Goal: Task Accomplishment & Management: Manage account settings

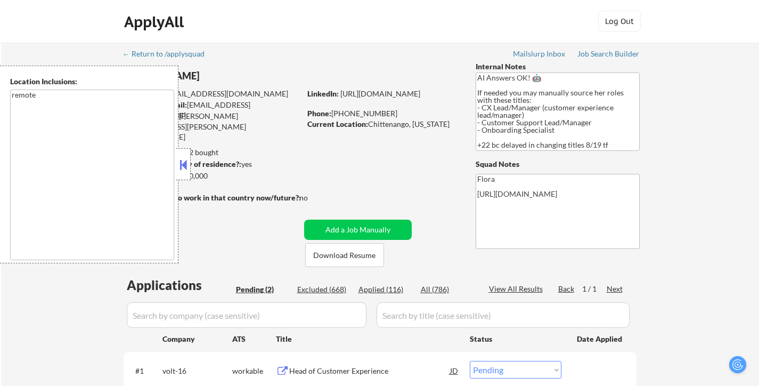
select select ""pending""
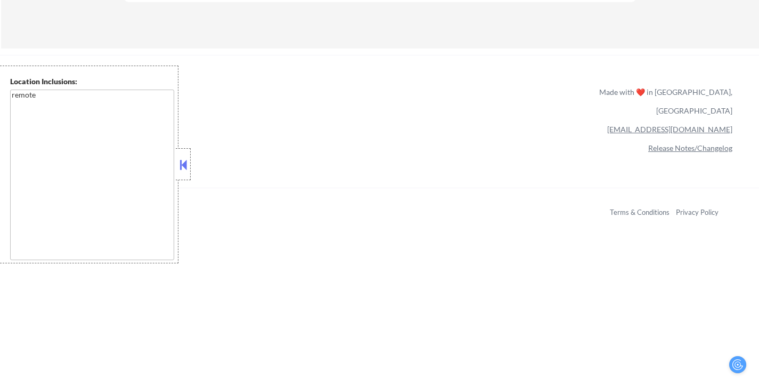
scroll to position [426, 0]
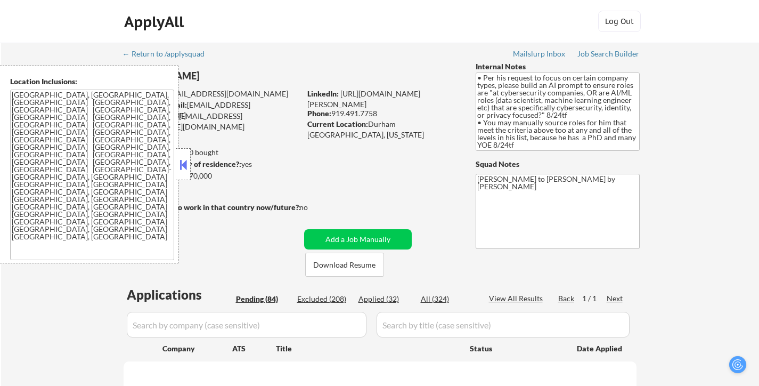
select select ""pending""
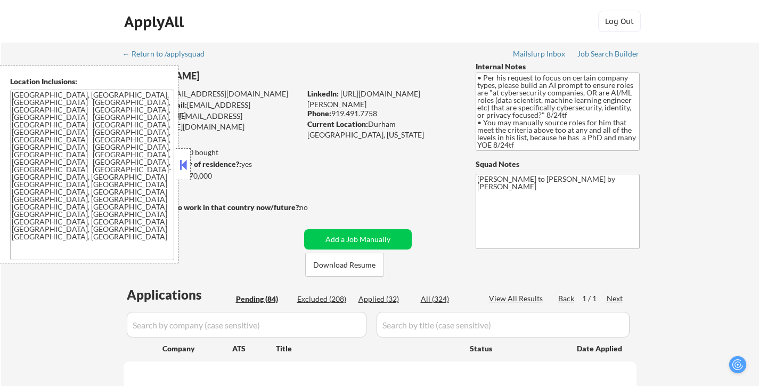
select select ""pending""
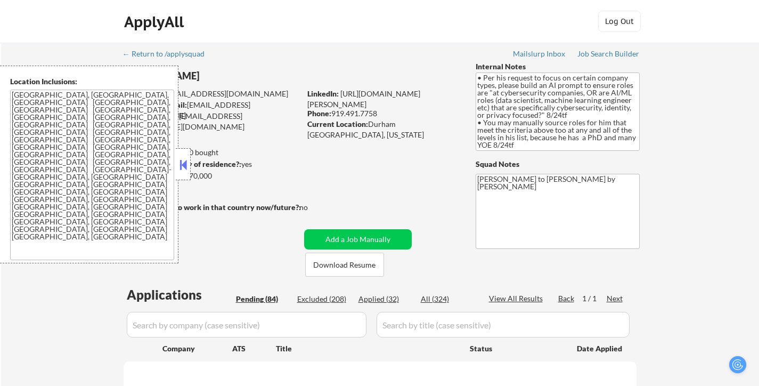
select select ""pending""
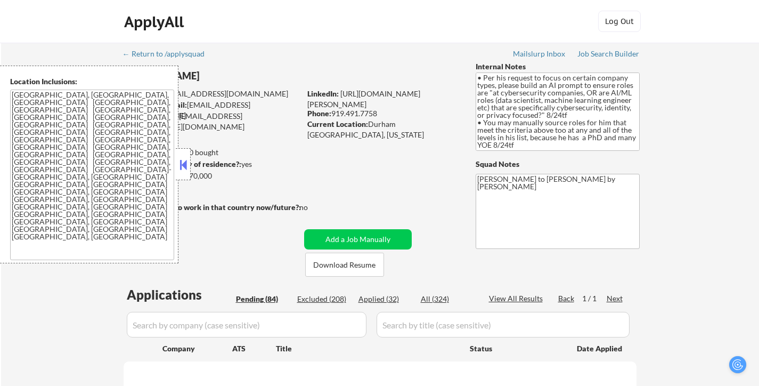
select select ""pending""
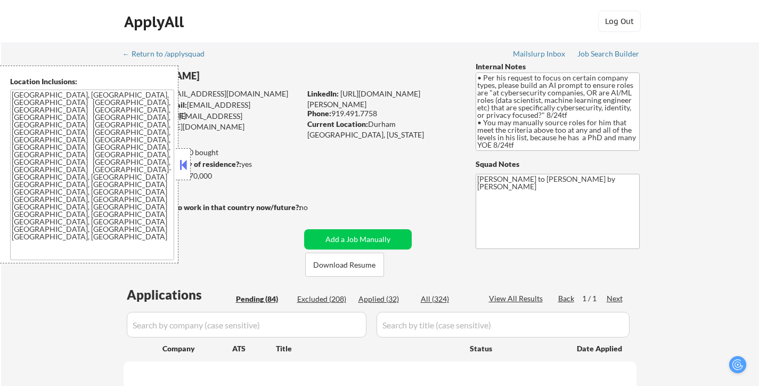
select select ""pending""
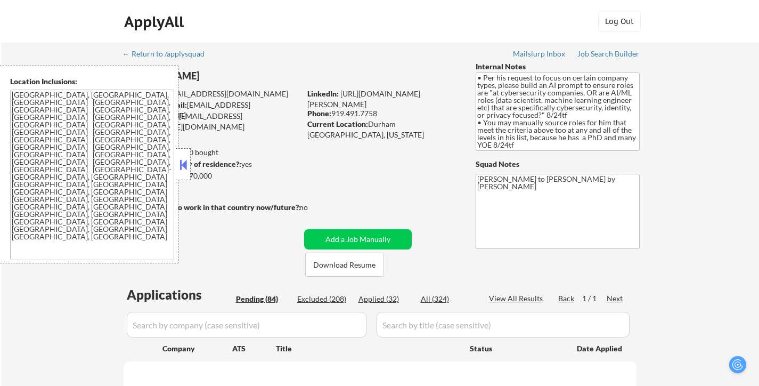
select select ""pending""
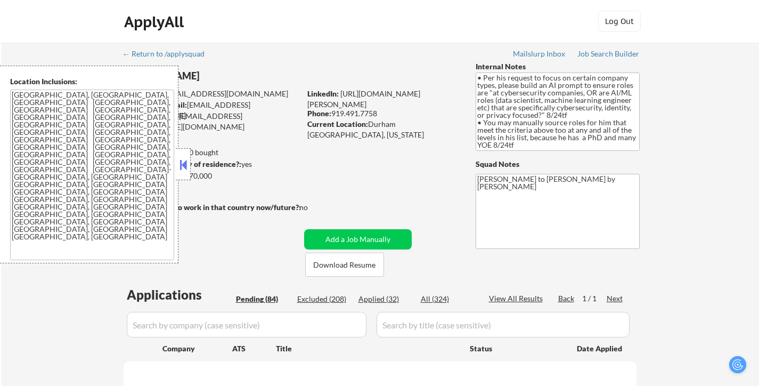
select select ""pending""
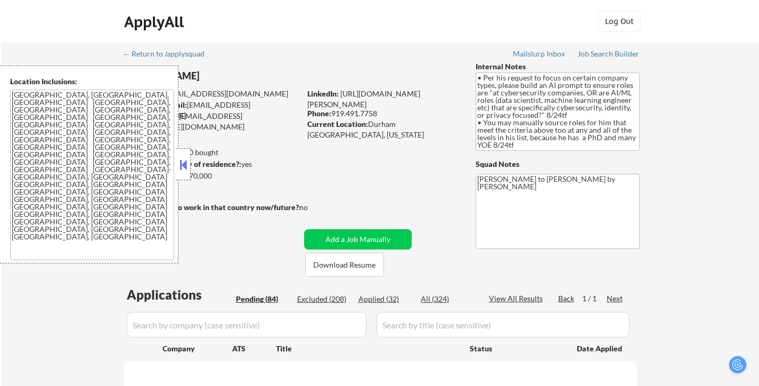
select select ""pending""
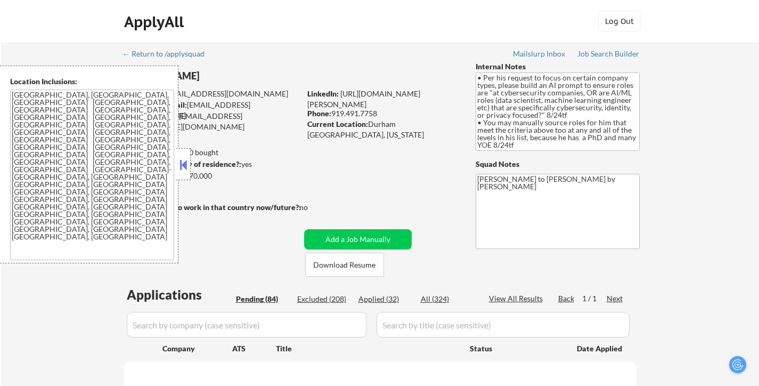
select select ""pending""
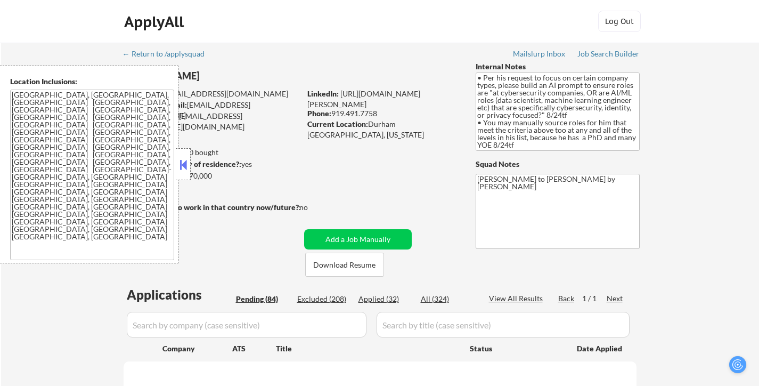
select select ""pending""
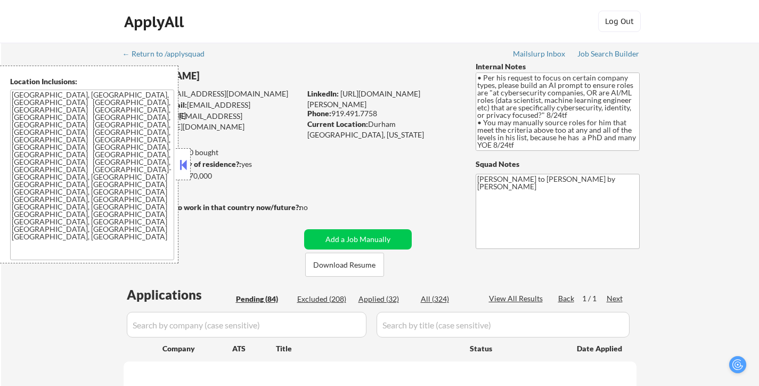
select select ""pending""
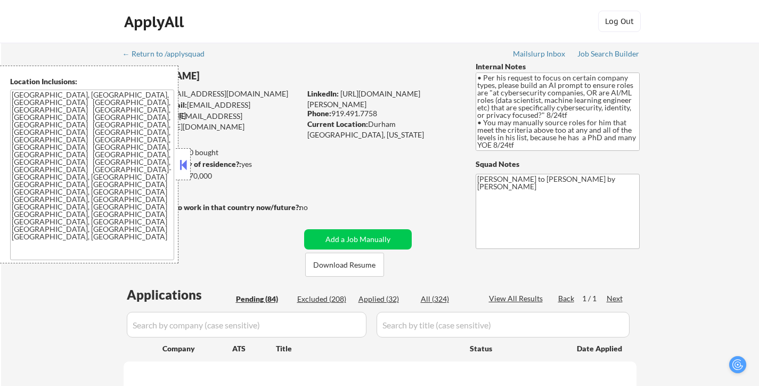
select select ""pending""
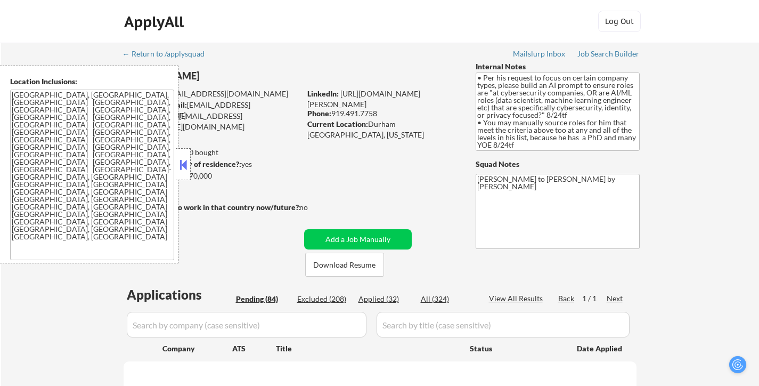
select select ""pending""
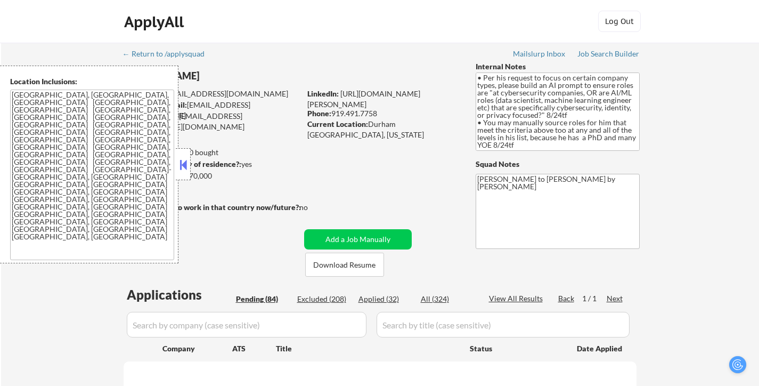
select select ""pending""
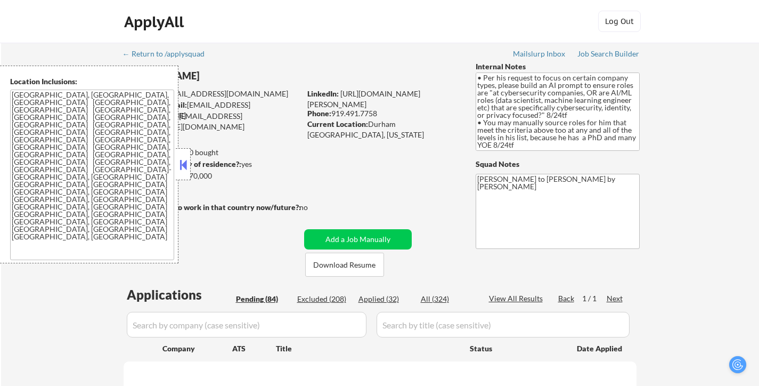
select select ""pending""
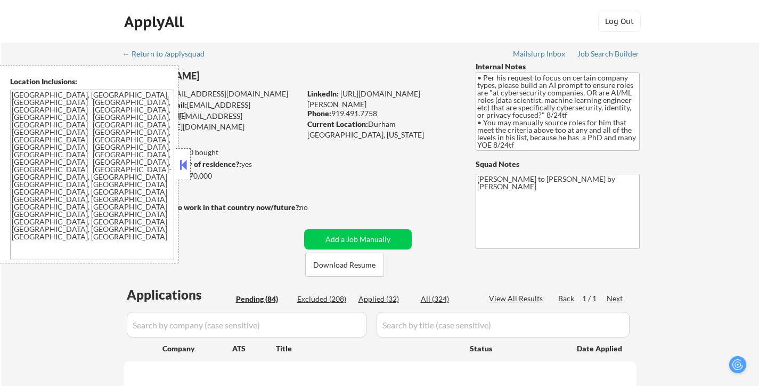
select select ""pending""
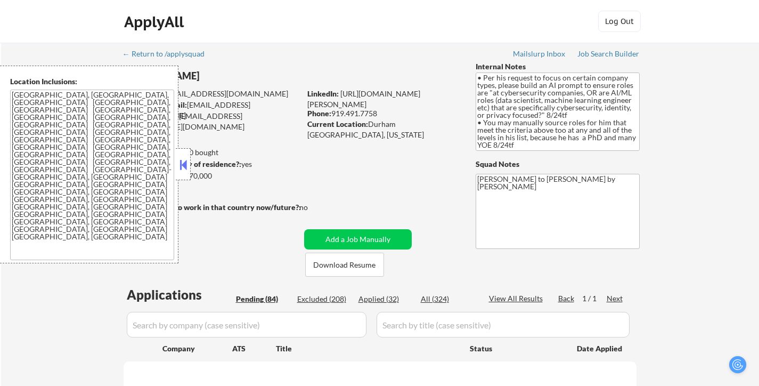
select select ""pending""
click at [182, 162] on button at bounding box center [183, 165] width 12 height 16
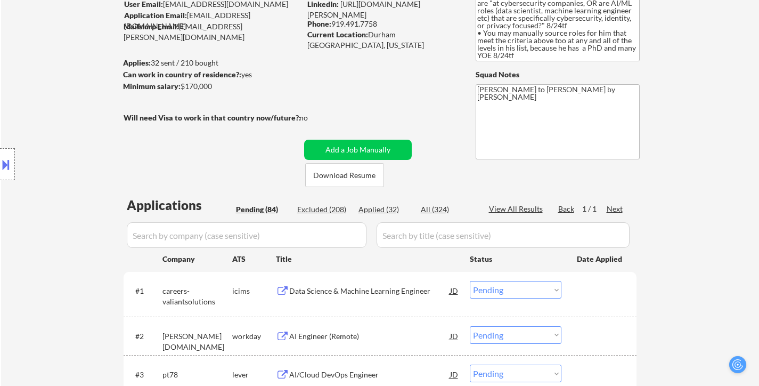
scroll to position [107, 0]
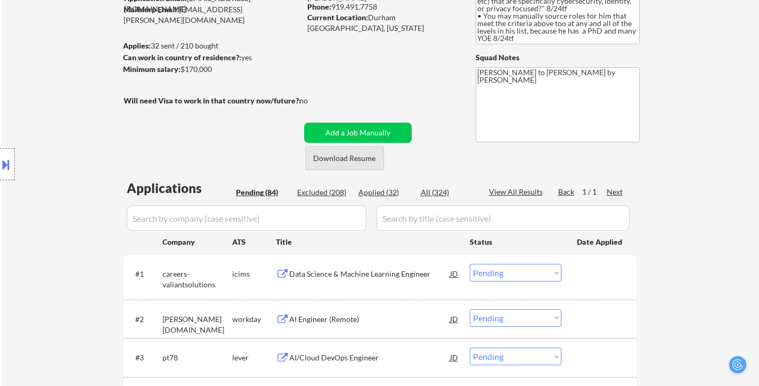
click at [359, 162] on button "Download Resume" at bounding box center [344, 158] width 79 height 24
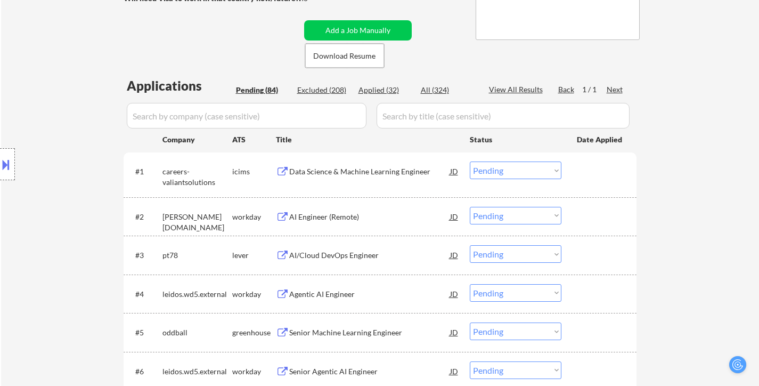
scroll to position [213, 0]
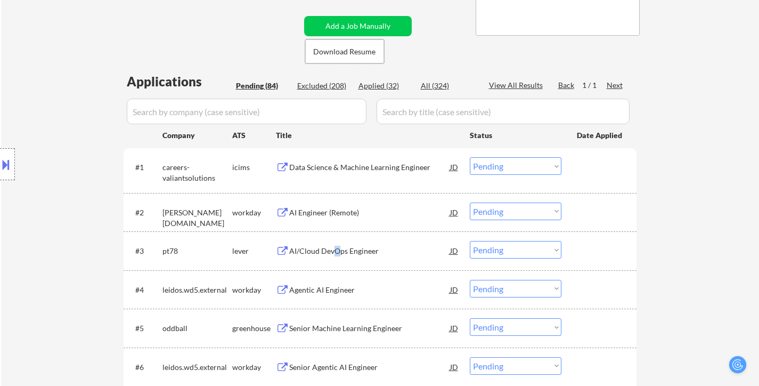
click at [336, 252] on div "AI/Cloud DevOps Engineer" at bounding box center [369, 251] width 161 height 11
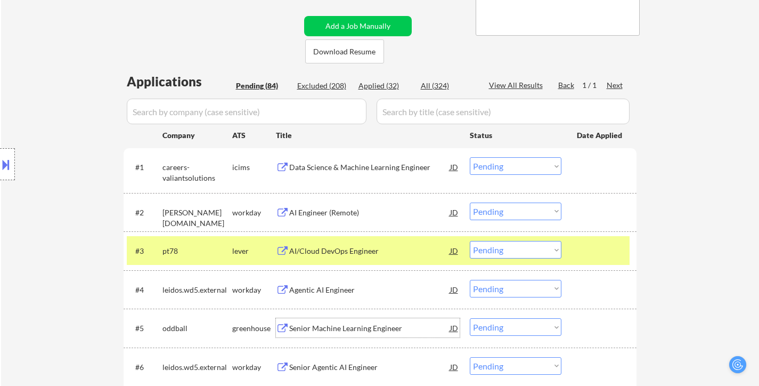
click at [354, 327] on div "Senior Machine Learning Engineer" at bounding box center [369, 328] width 161 height 11
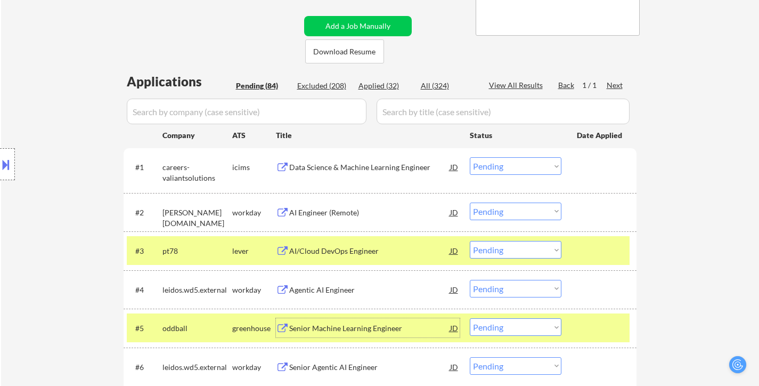
click at [538, 248] on select "Choose an option... Pending Applied Excluded (Questions) Excluded (Expired) Exc…" at bounding box center [516, 250] width 92 height 18
click at [470, 241] on select "Choose an option... Pending Applied Excluded (Questions) Excluded (Expired) Exc…" at bounding box center [516, 250] width 92 height 18
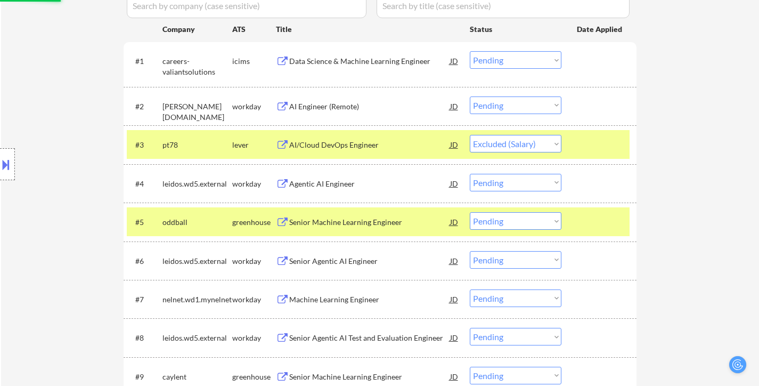
scroll to position [320, 0]
select select ""pending""
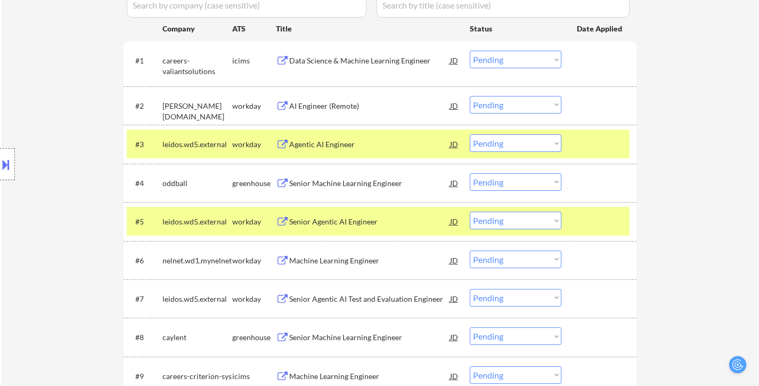
click at [617, 141] on div at bounding box center [600, 143] width 47 height 19
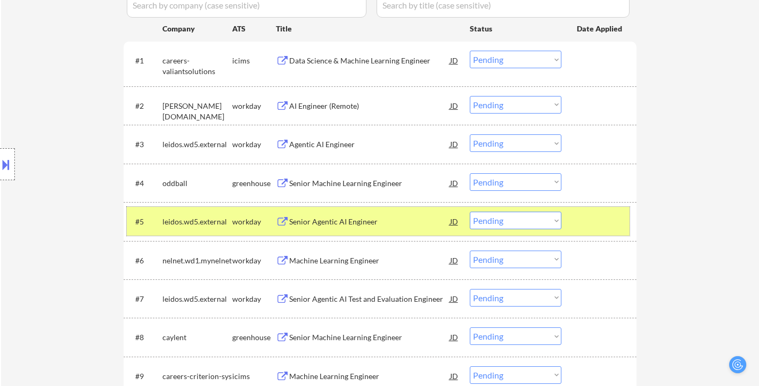
click at [579, 219] on div at bounding box center [600, 221] width 47 height 19
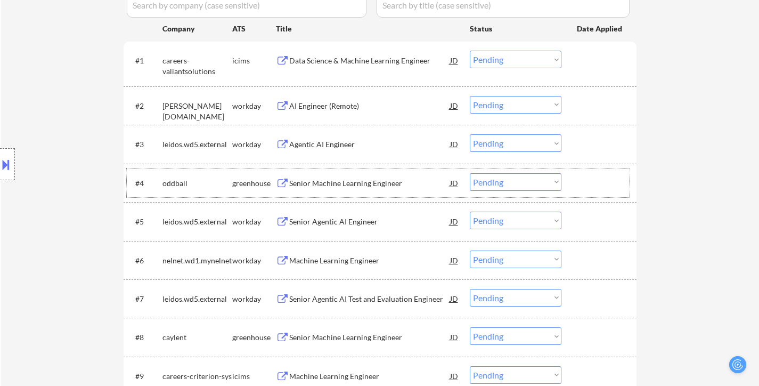
click at [604, 180] on div at bounding box center [600, 182] width 47 height 19
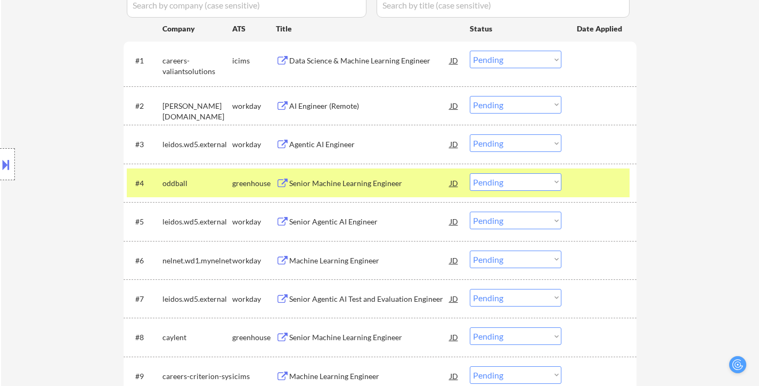
click at [372, 333] on div "Senior Machine Learning Engineer" at bounding box center [369, 337] width 161 height 11
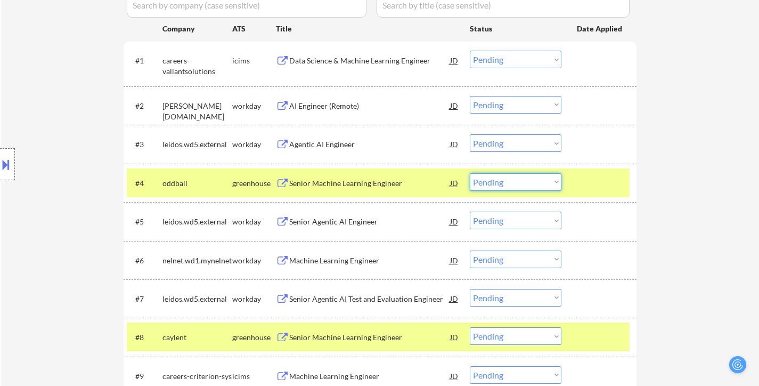
click at [488, 183] on select "Choose an option... Pending Applied Excluded (Questions) Excluded (Expired) Exc…" at bounding box center [516, 182] width 92 height 18
click at [470, 173] on select "Choose an option... Pending Applied Excluded (Questions) Excluded (Expired) Exc…" at bounding box center [516, 182] width 92 height 18
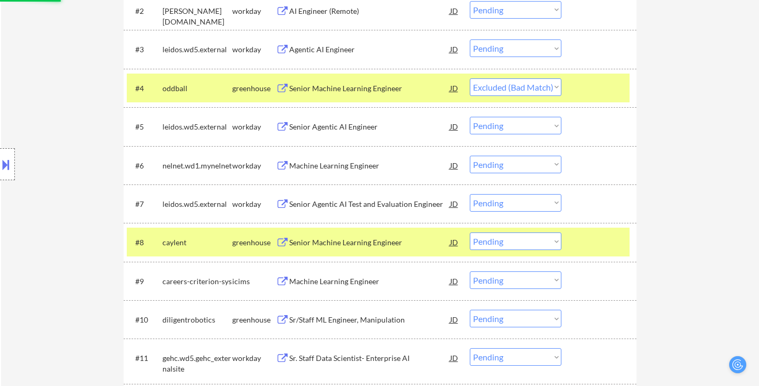
scroll to position [426, 0]
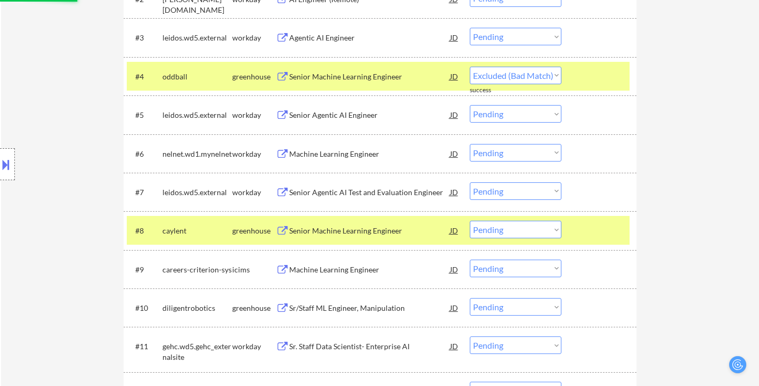
select select ""pending""
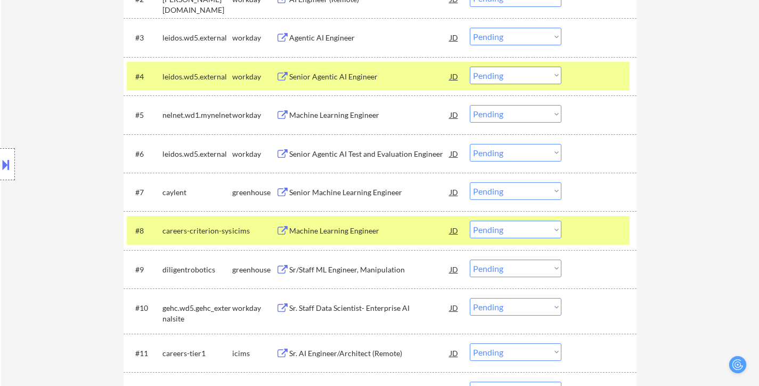
click at [542, 190] on select "Choose an option... Pending Applied Excluded (Questions) Excluded (Expired) Exc…" at bounding box center [516, 191] width 92 height 18
click at [470, 182] on select "Choose an option... Pending Applied Excluded (Questions) Excluded (Expired) Exc…" at bounding box center [516, 191] width 92 height 18
select select ""pending""
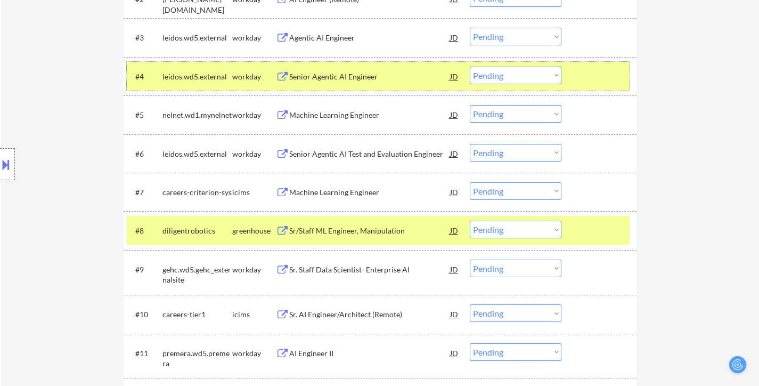
click at [594, 71] on div at bounding box center [600, 76] width 47 height 19
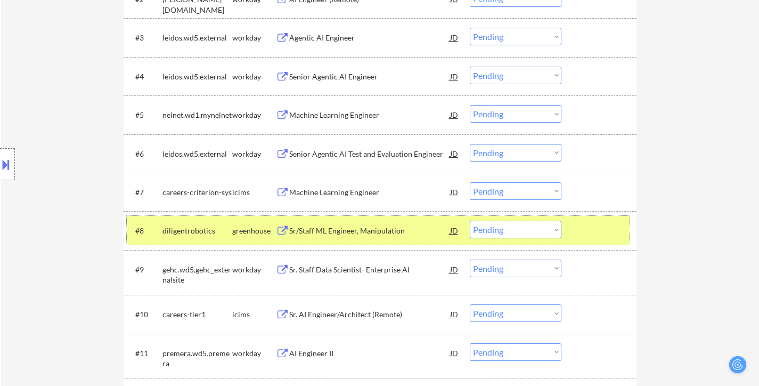
click at [604, 227] on div at bounding box center [600, 230] width 47 height 19
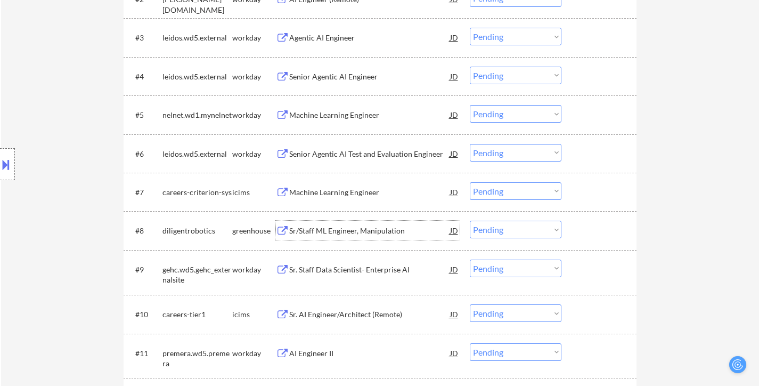
click at [379, 230] on div "Sr/Staff ML Engineer, Manipulation" at bounding box center [369, 230] width 161 height 11
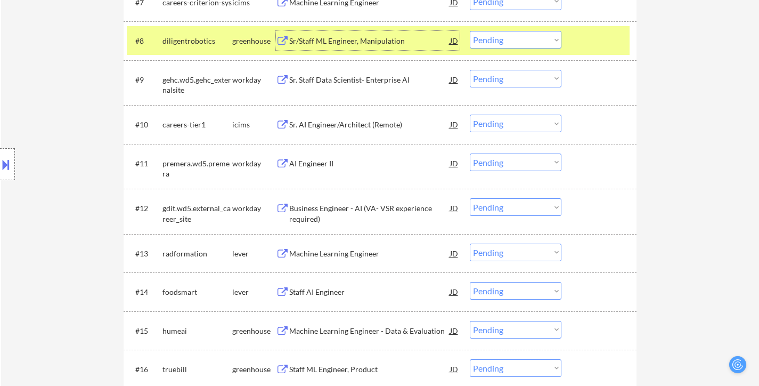
scroll to position [640, 0]
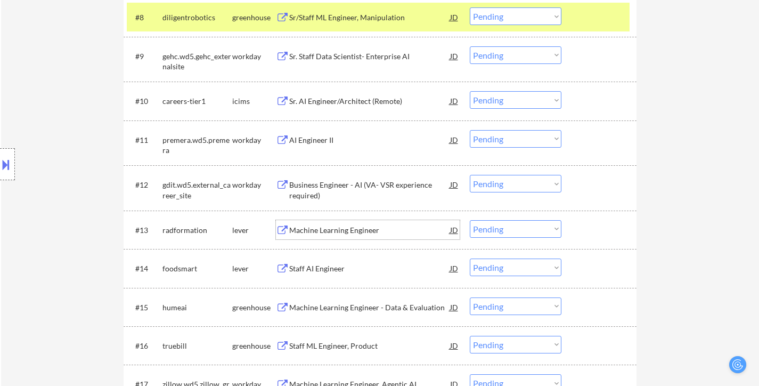
click at [338, 231] on div "Machine Learning Engineer" at bounding box center [369, 230] width 161 height 11
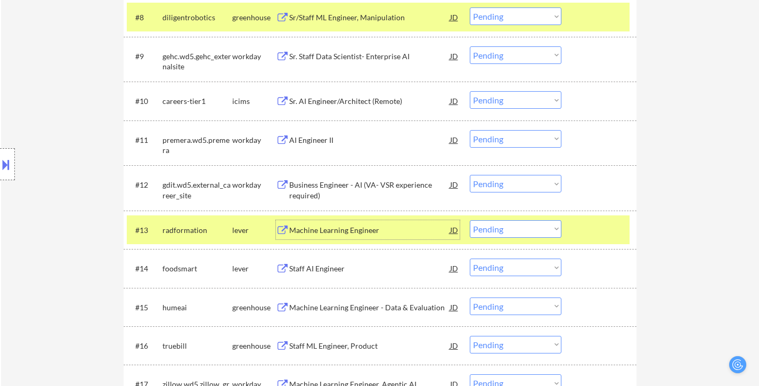
click at [532, 16] on select "Choose an option... Pending Applied Excluded (Questions) Excluded (Expired) Exc…" at bounding box center [516, 16] width 92 height 18
click at [470, 7] on select "Choose an option... Pending Applied Excluded (Questions) Excluded (Expired) Exc…" at bounding box center [516, 16] width 92 height 18
select select ""pending""
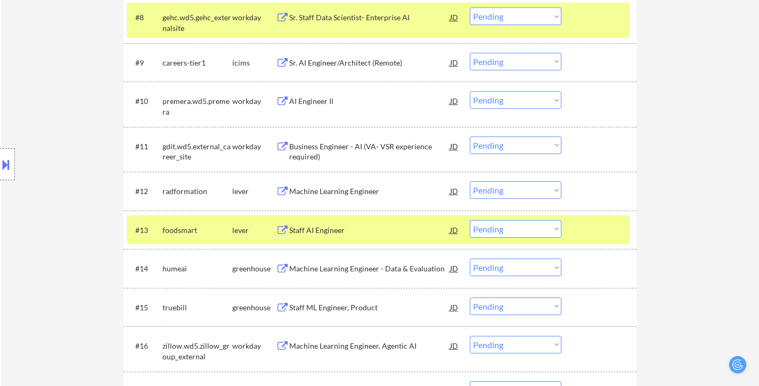
click at [513, 189] on select "Choose an option... Pending Applied Excluded (Questions) Excluded (Expired) Exc…" at bounding box center [516, 190] width 92 height 18
click at [470, 181] on select "Choose an option... Pending Applied Excluded (Questions) Excluded (Expired) Exc…" at bounding box center [516, 190] width 92 height 18
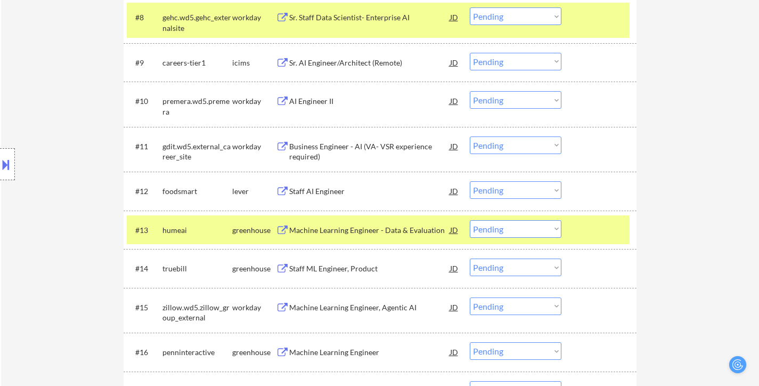
drag, startPoint x: 577, startPoint y: 222, endPoint x: 569, endPoint y: 221, distance: 8.1
click at [577, 222] on div at bounding box center [600, 229] width 47 height 19
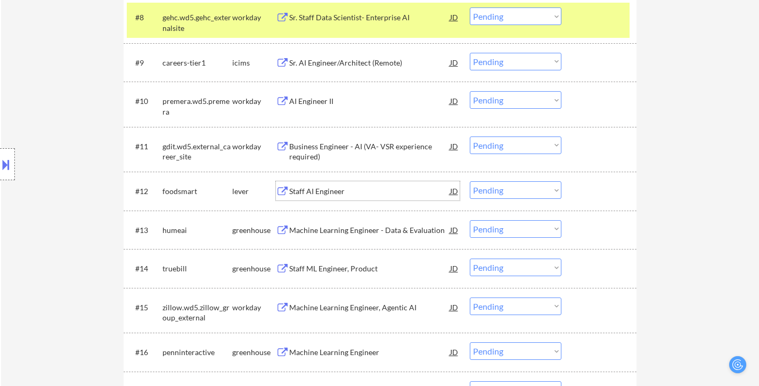
click at [337, 187] on div "Staff AI Engineer" at bounding box center [369, 191] width 161 height 11
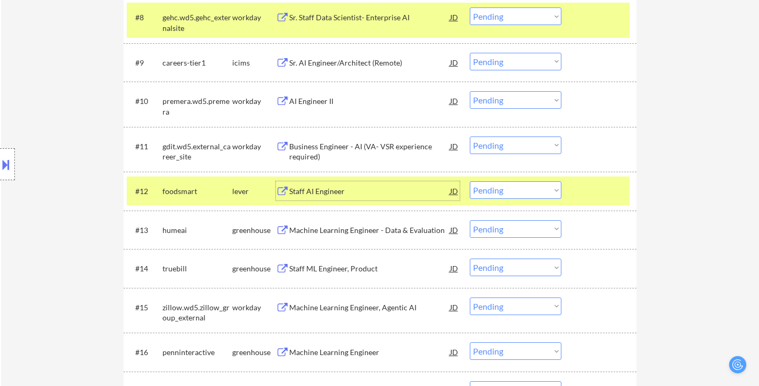
drag, startPoint x: 514, startPoint y: 190, endPoint x: 537, endPoint y: 184, distance: 23.0
click at [516, 189] on select "Choose an option... Pending Applied Excluded (Questions) Excluded (Expired) Exc…" at bounding box center [516, 190] width 92 height 18
click at [470, 181] on select "Choose an option... Pending Applied Excluded (Questions) Excluded (Expired) Exc…" at bounding box center [516, 190] width 92 height 18
click at [591, 18] on div at bounding box center [600, 16] width 47 height 19
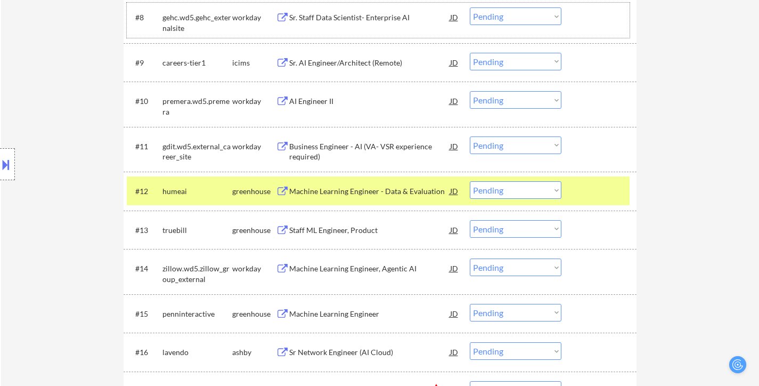
click at [588, 203] on div "#12 humeai greenhouse Machine Learning Engineer - Data & Evaluation JD Choose a…" at bounding box center [378, 190] width 503 height 29
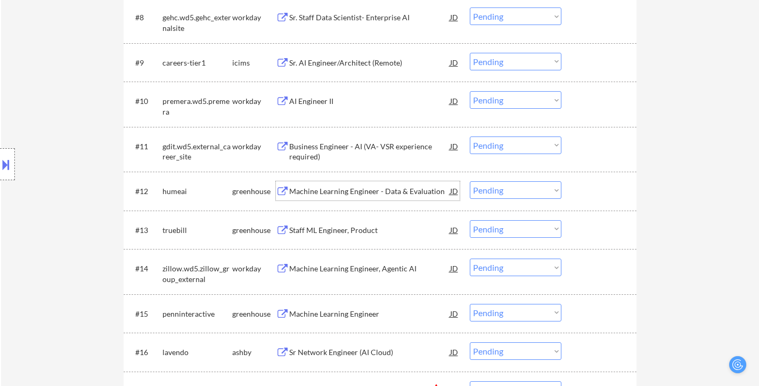
click at [347, 191] on div "Machine Learning Engineer - Data & Evaluation" at bounding box center [369, 191] width 161 height 11
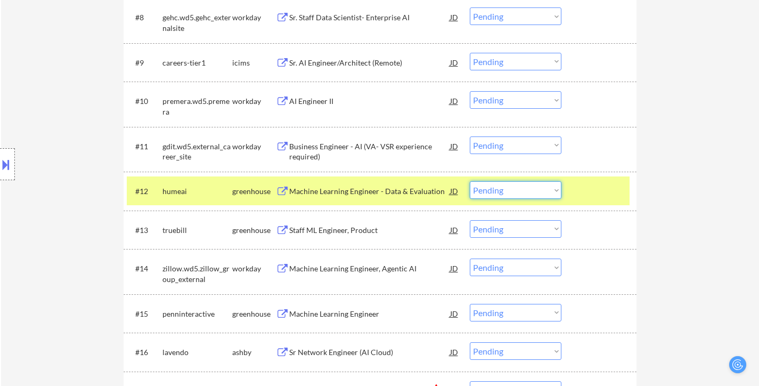
click at [527, 191] on select "Choose an option... Pending Applied Excluded (Questions) Excluded (Expired) Exc…" at bounding box center [516, 190] width 92 height 18
click at [470, 181] on select "Choose an option... Pending Applied Excluded (Questions) Excluded (Expired) Exc…" at bounding box center [516, 190] width 92 height 18
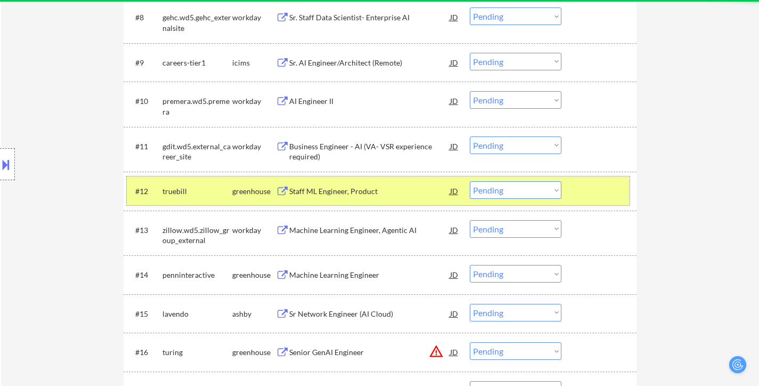
click at [594, 194] on div at bounding box center [600, 190] width 47 height 19
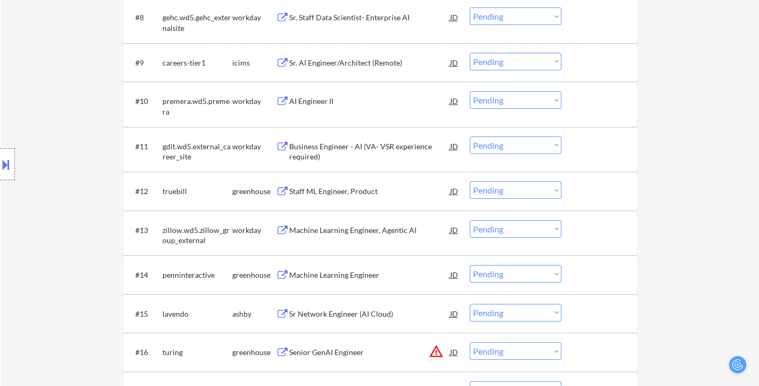
click at [378, 192] on div "Staff ML Engineer, Product" at bounding box center [369, 191] width 161 height 11
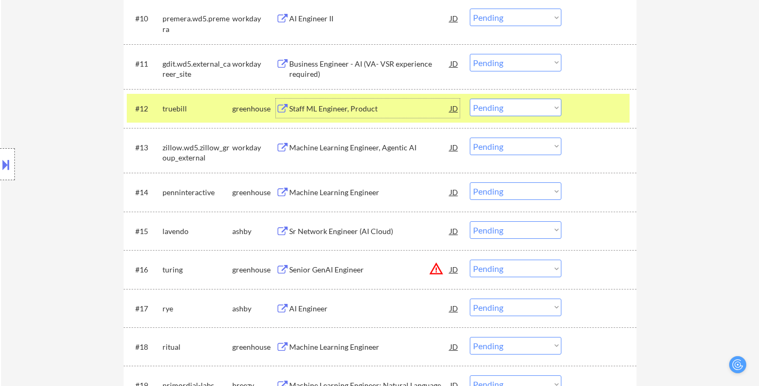
scroll to position [746, 0]
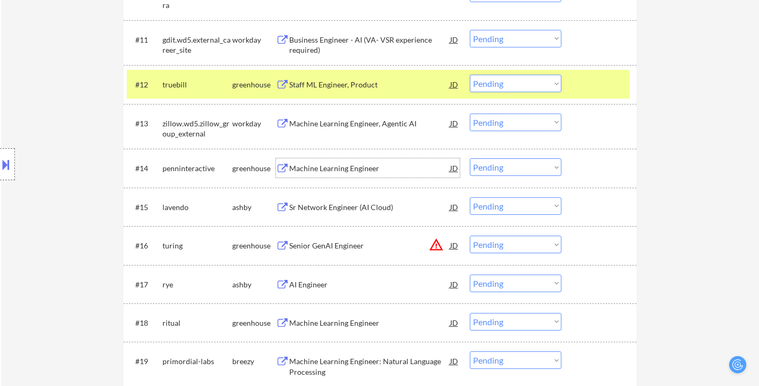
click at [342, 161] on div "Machine Learning Engineer" at bounding box center [369, 167] width 161 height 19
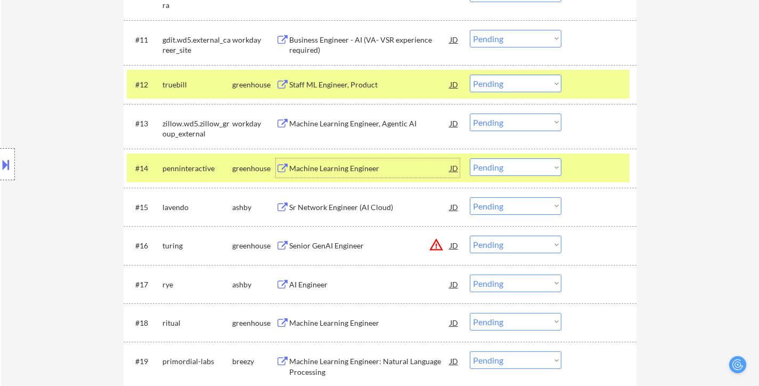
click at [494, 76] on select "Choose an option... Pending Applied Excluded (Questions) Excluded (Expired) Exc…" at bounding box center [516, 84] width 92 height 18
click at [470, 75] on select "Choose an option... Pending Applied Excluded (Questions) Excluded (Expired) Exc…" at bounding box center [516, 84] width 92 height 18
select select ""pending""
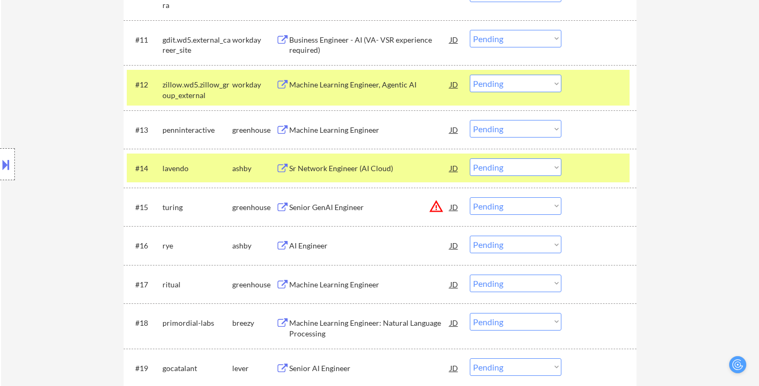
click at [526, 132] on select "Choose an option... Pending Applied Excluded (Questions) Excluded (Expired) Exc…" at bounding box center [516, 129] width 92 height 18
click at [470, 120] on select "Choose an option... Pending Applied Excluded (Questions) Excluded (Expired) Exc…" at bounding box center [516, 129] width 92 height 18
select select ""pending""
click at [611, 91] on div at bounding box center [600, 84] width 47 height 19
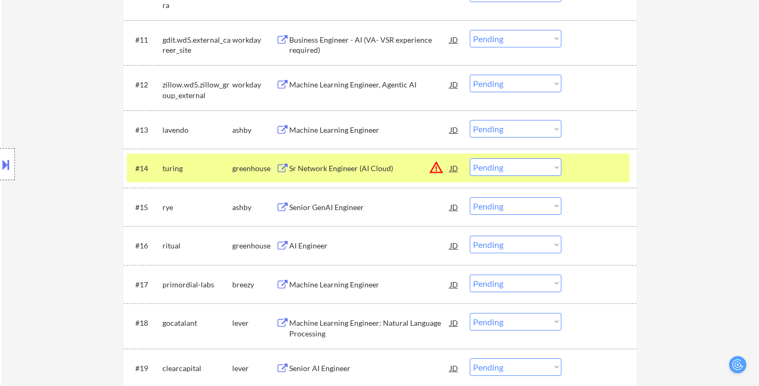
click at [608, 166] on div at bounding box center [600, 167] width 47 height 19
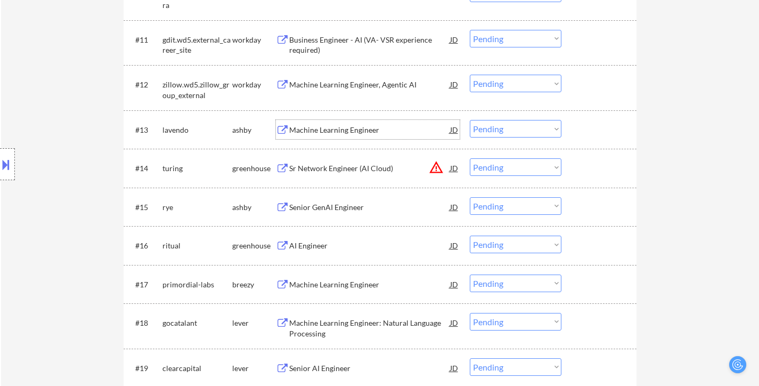
click at [376, 130] on div "Machine Learning Engineer" at bounding box center [369, 130] width 161 height 11
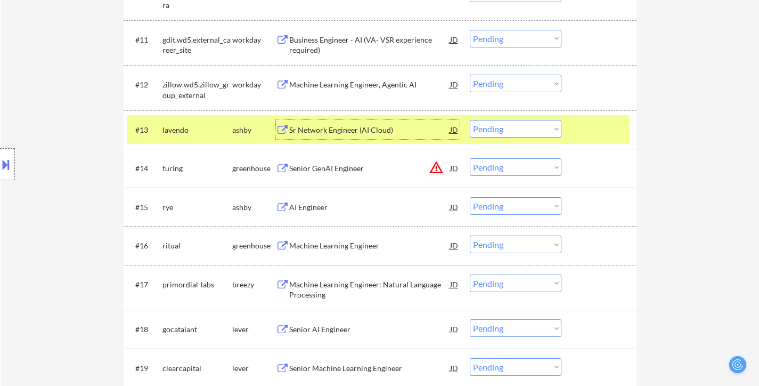
click at [343, 165] on div "Senior GenAI Engineer" at bounding box center [369, 168] width 161 height 11
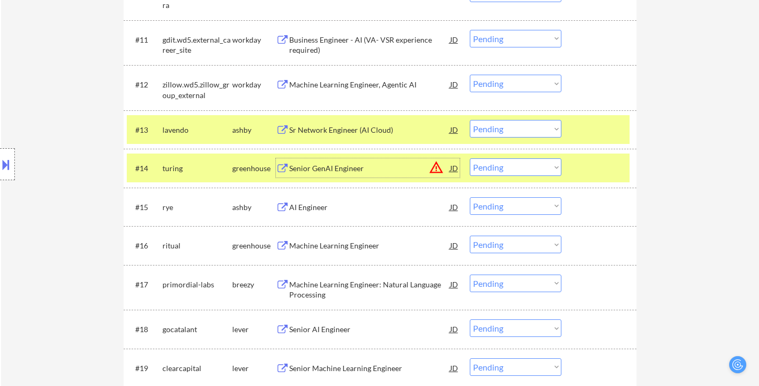
click at [521, 171] on select "Choose an option... Pending Applied Excluded (Questions) Excluded (Expired) Exc…" at bounding box center [516, 167] width 92 height 18
click at [470, 158] on select "Choose an option... Pending Applied Excluded (Questions) Excluded (Expired) Exc…" at bounding box center [516, 167] width 92 height 18
select select ""pending""
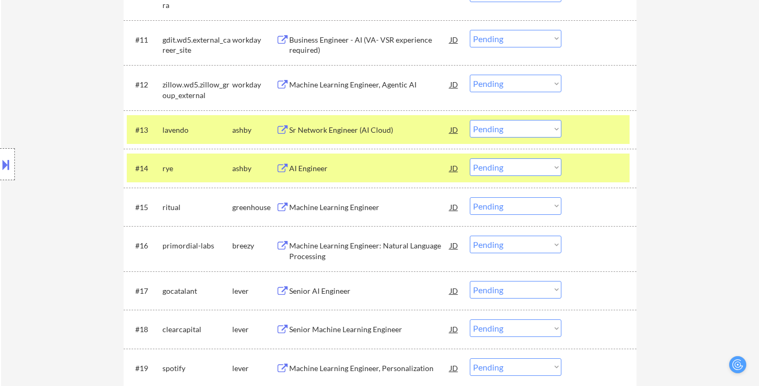
click at [583, 168] on div at bounding box center [600, 167] width 47 height 19
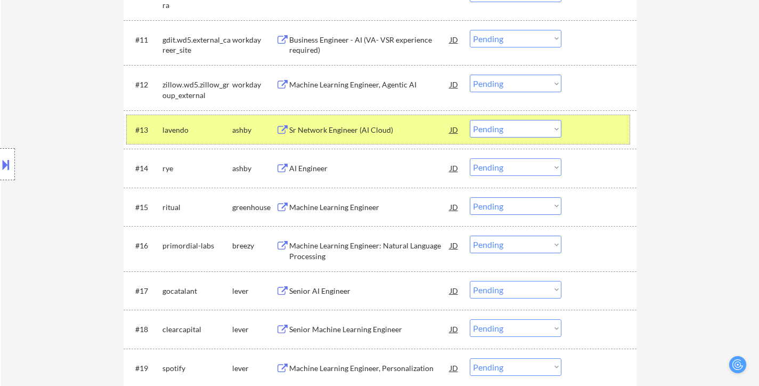
click at [590, 135] on div at bounding box center [600, 129] width 47 height 19
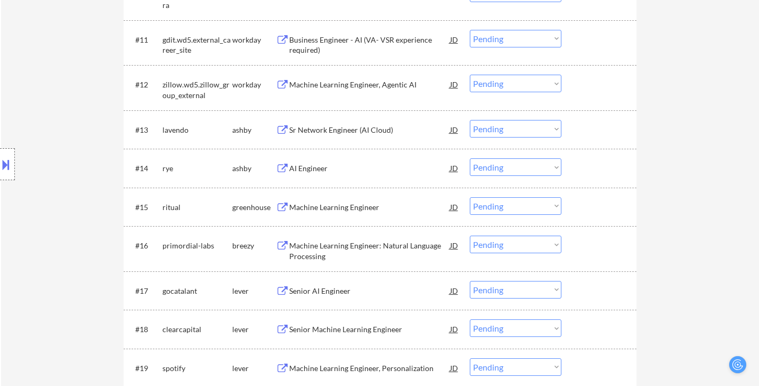
click at [348, 169] on div "AI Engineer" at bounding box center [369, 168] width 161 height 11
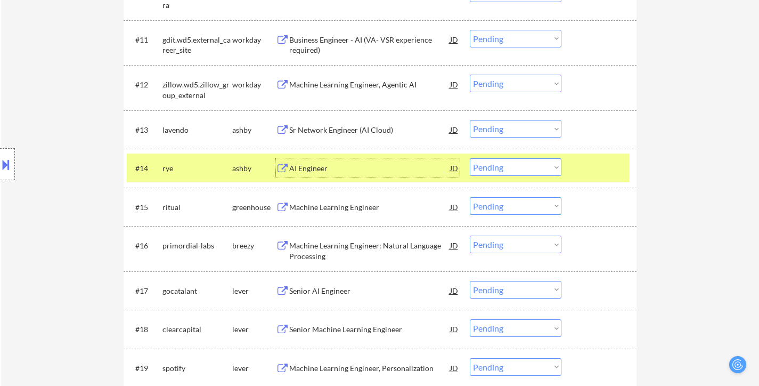
click at [504, 128] on select "Choose an option... Pending Applied Excluded (Questions) Excluded (Expired) Exc…" at bounding box center [516, 129] width 92 height 18
click at [470, 120] on select "Choose an option... Pending Applied Excluded (Questions) Excluded (Expired) Exc…" at bounding box center [516, 129] width 92 height 18
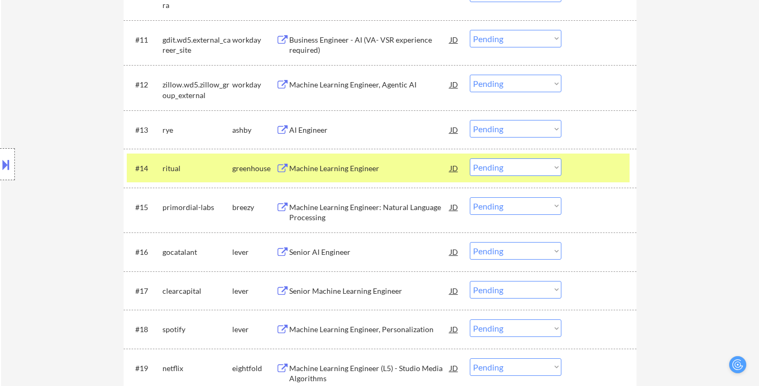
click at [588, 165] on div at bounding box center [600, 167] width 47 height 19
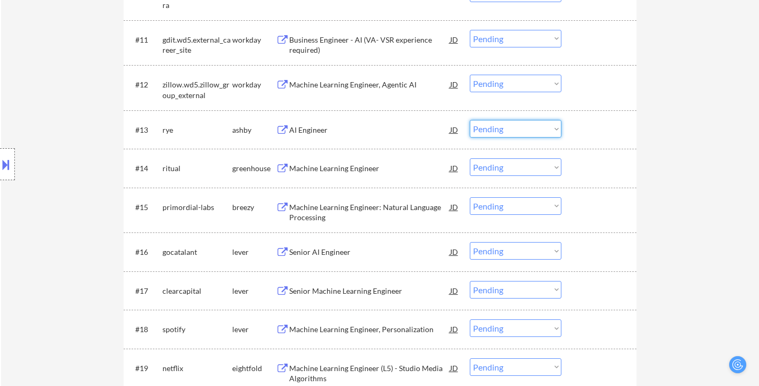
click at [524, 131] on select "Choose an option... Pending Applied Excluded (Questions) Excluded (Expired) Exc…" at bounding box center [516, 129] width 92 height 18
click at [470, 120] on select "Choose an option... Pending Applied Excluded (Questions) Excluded (Expired) Exc…" at bounding box center [516, 129] width 92 height 18
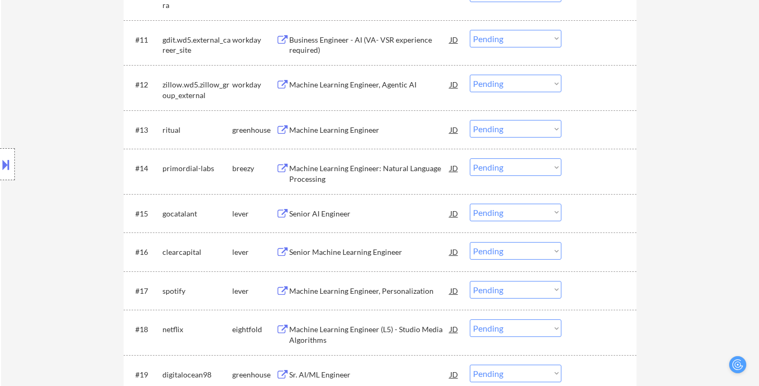
click at [364, 129] on div "Machine Learning Engineer" at bounding box center [369, 130] width 161 height 11
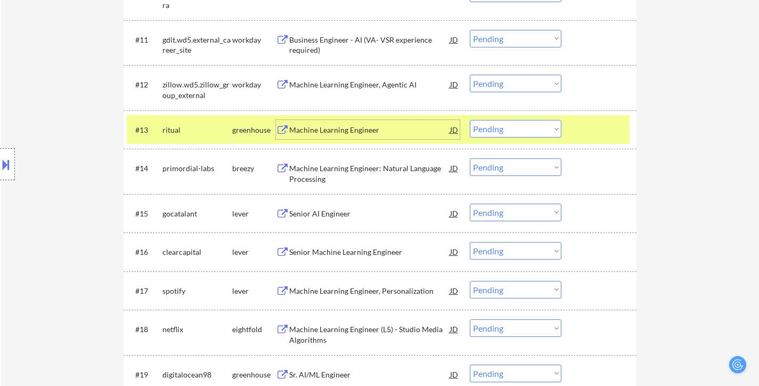
click at [515, 127] on select "Choose an option... Pending Applied Excluded (Questions) Excluded (Expired) Exc…" at bounding box center [516, 129] width 92 height 18
click at [470, 120] on select "Choose an option... Pending Applied Excluded (Questions) Excluded (Expired) Exc…" at bounding box center [516, 129] width 92 height 18
click at [599, 130] on div at bounding box center [600, 129] width 47 height 19
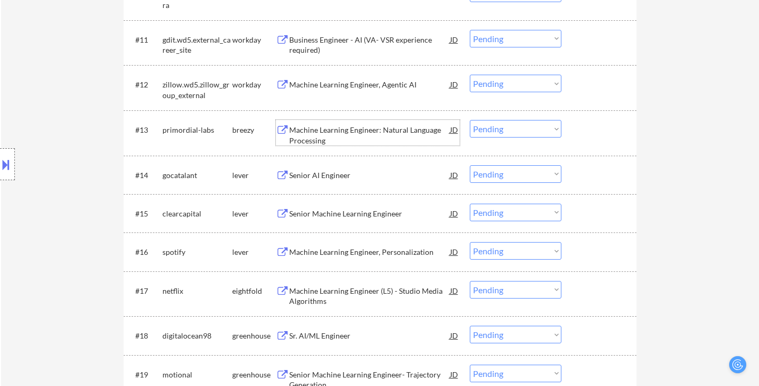
click at [347, 128] on div "Machine Learning Engineer: Natural Language Processing" at bounding box center [369, 135] width 161 height 21
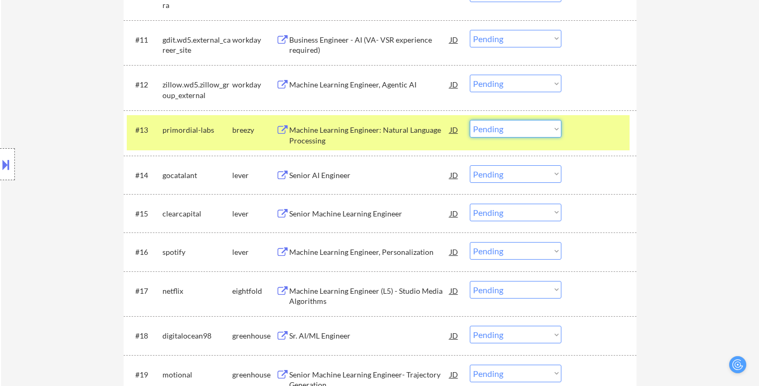
click at [508, 124] on select "Choose an option... Pending Applied Excluded (Questions) Excluded (Expired) Exc…" at bounding box center [516, 129] width 92 height 18
click at [470, 120] on select "Choose an option... Pending Applied Excluded (Questions) Excluded (Expired) Exc…" at bounding box center [516, 129] width 92 height 18
select select ""pending""
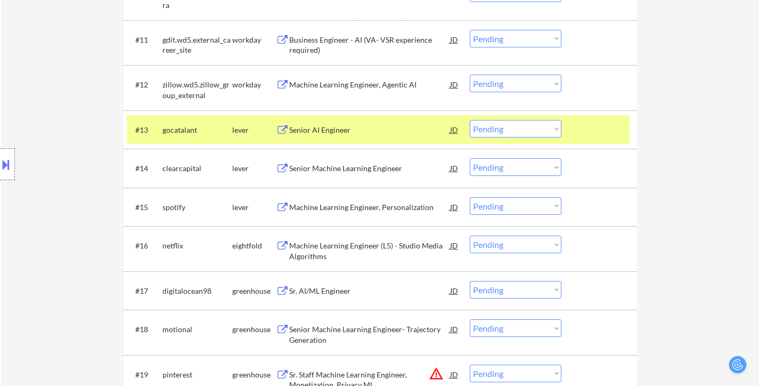
click at [593, 140] on div "#13 gocatalant lever Senior AI Engineer JD Choose an option... Pending Applied …" at bounding box center [378, 129] width 503 height 29
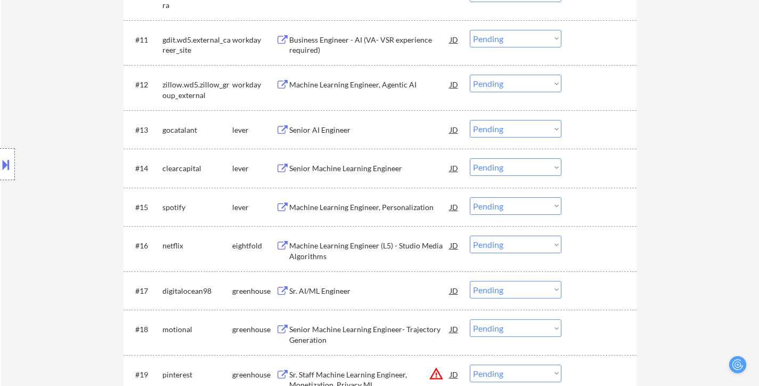
click at [343, 129] on div "Senior AI Engineer" at bounding box center [369, 130] width 161 height 11
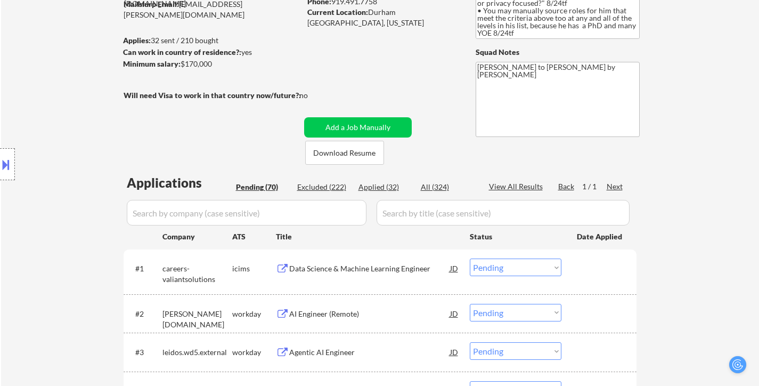
scroll to position [107, 0]
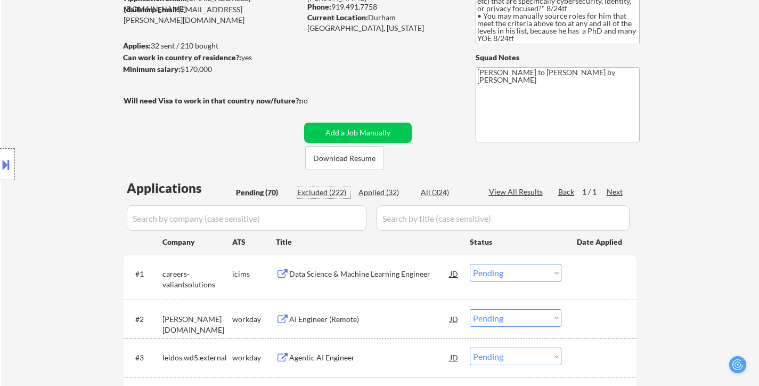
click at [326, 193] on div "Excluded (222)" at bounding box center [323, 192] width 53 height 11
select select ""excluded__expired_""
select select ""excluded__salary_""
select select ""excluded""
select select ""excluded__salary_""
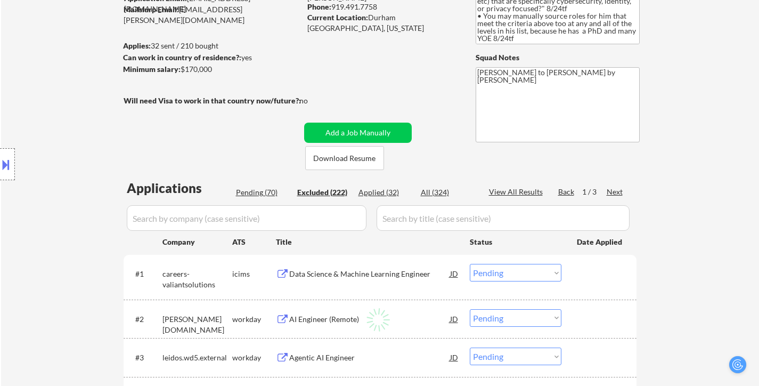
select select ""excluded__expired_""
select select ""excluded__other_""
select select ""excluded__bad_match_""
select select ""excluded""
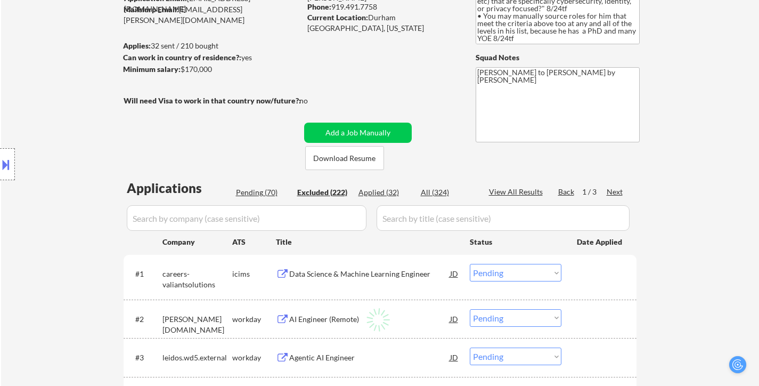
select select ""excluded__expired_""
select select ""excluded__bad_match_""
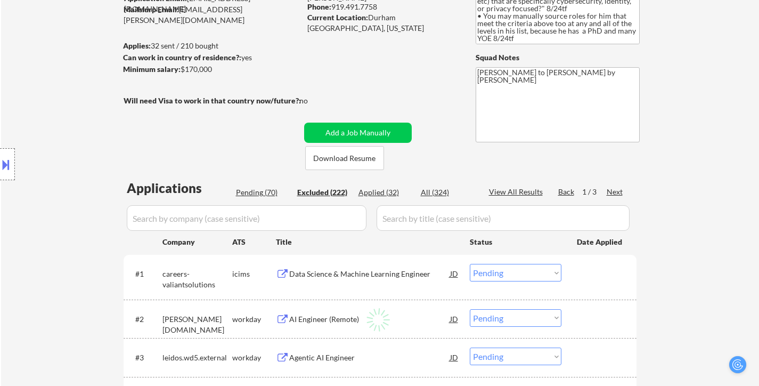
select select ""excluded__salary_""
select select ""excluded__other_""
select select ""excluded__salary_""
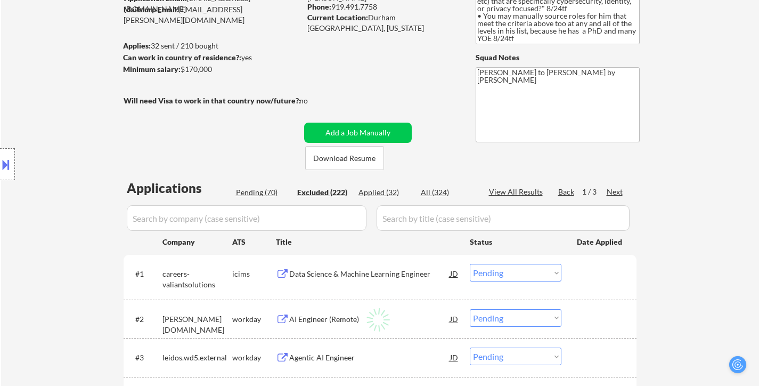
select select ""excluded__location_""
select select ""excluded__expired_""
select select ""excluded""
select select ""excluded__salary_""
select select ""excluded__bad_match_""
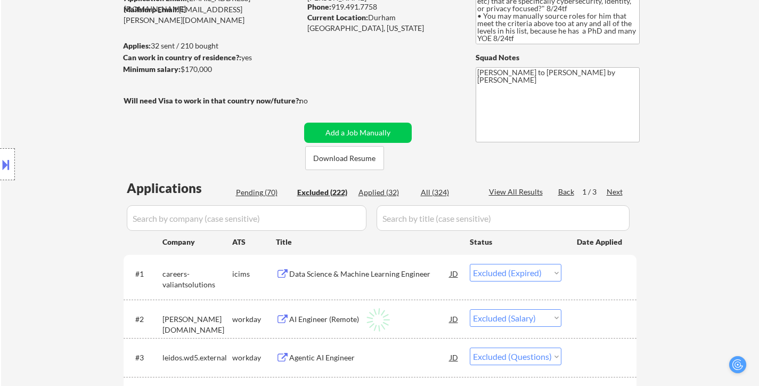
select select ""excluded__bad_match_""
select select ""excluded__salary_""
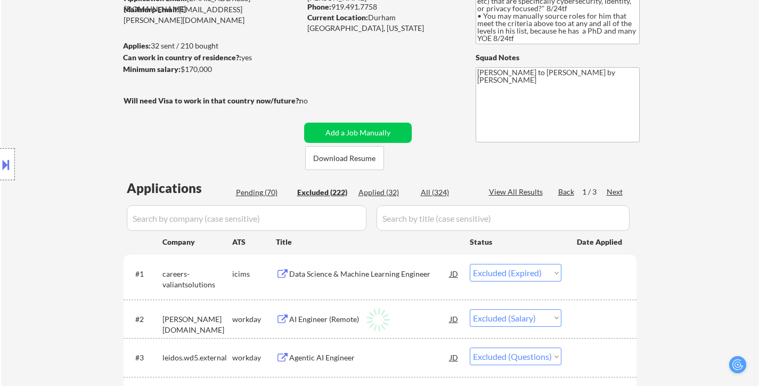
select select ""excluded__expired_""
select select ""excluded__salary_""
select select ""excluded__other_""
select select ""excluded__expired_""
select select ""excluded__location_""
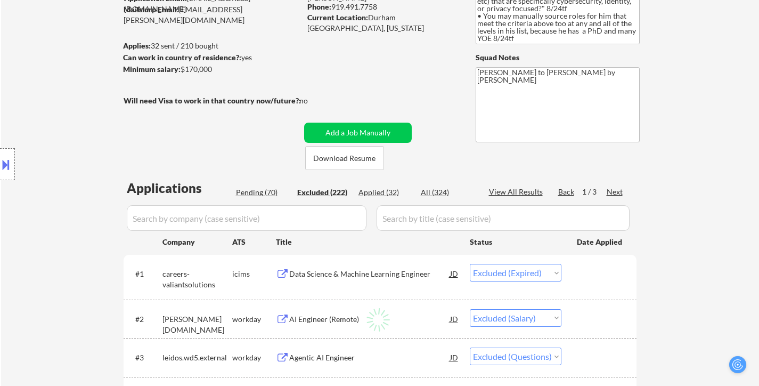
select select ""excluded__bad_match_""
select select ""excluded""
select select ""excluded__other_""
select select ""excluded__salary_""
select select ""excluded__location_""
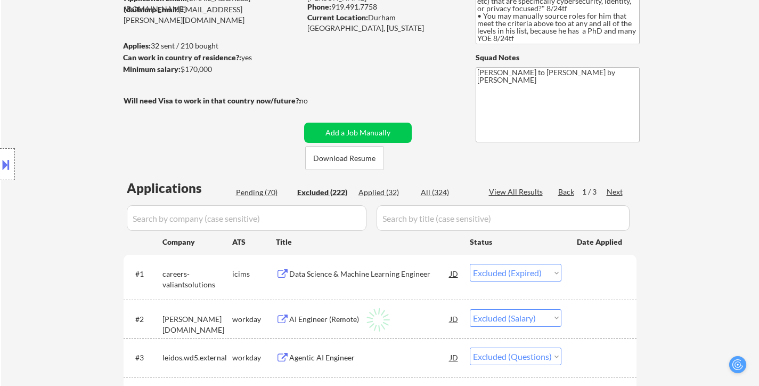
select select ""excluded__salary_""
select select ""excluded__location_""
select select ""excluded__bad_match_""
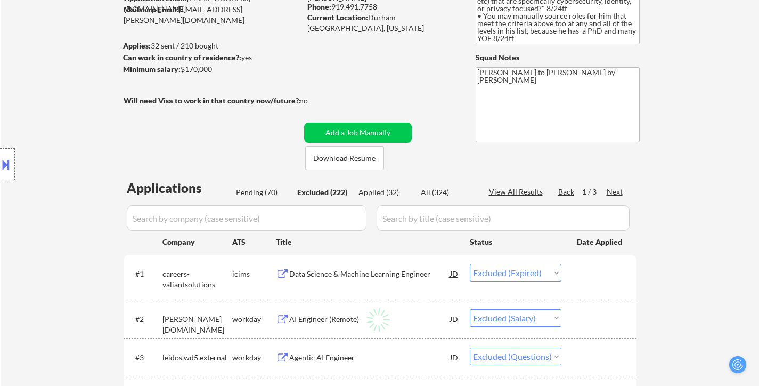
select select ""excluded__salary_""
select select ""excluded__expired_""
select select ""excluded""
select select ""excluded__salary_""
select select ""excluded__bad_match_""
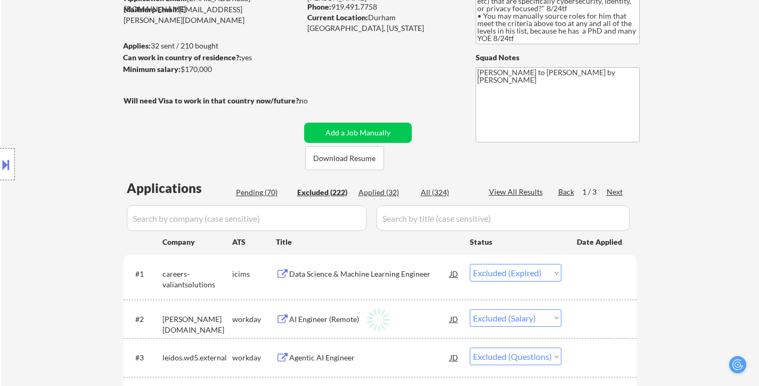
select select ""excluded__bad_match_""
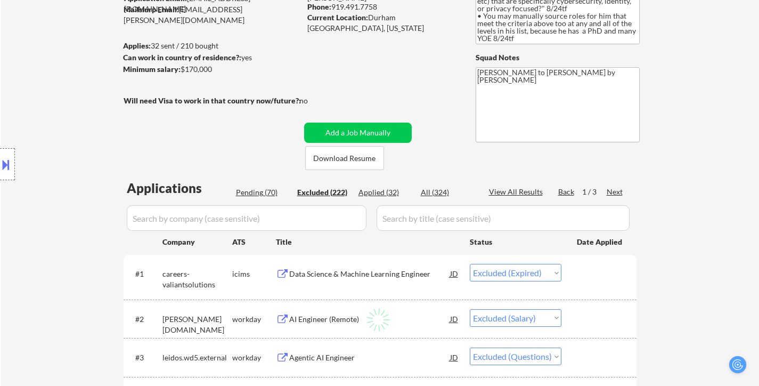
select select ""excluded__bad_match_""
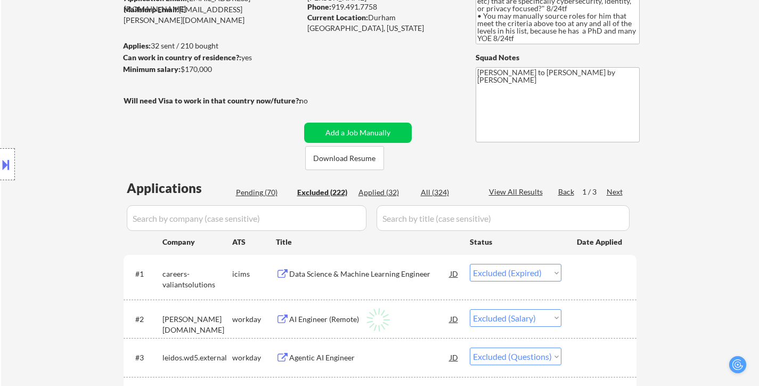
select select ""excluded__bad_match_""
select select ""excluded__other_""
select select ""excluded__bad_match_""
select select ""excluded__expired_""
select select ""excluded__bad_match_""
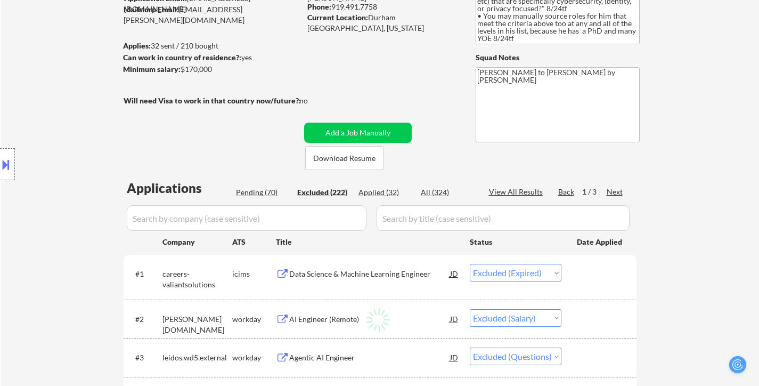
select select ""excluded__bad_match_""
select select ""excluded__salary_""
select select ""excluded__bad_match_""
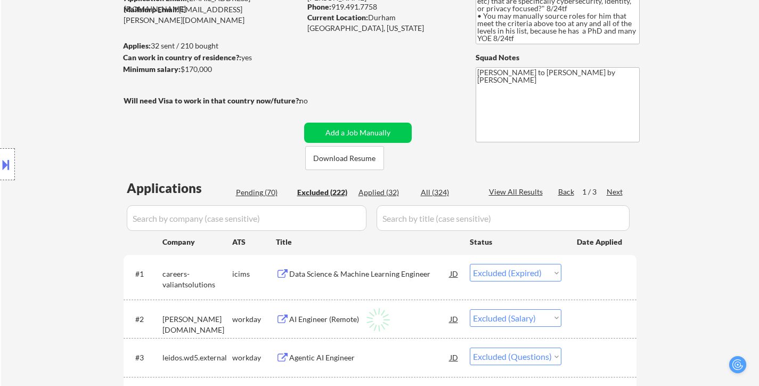
select select ""excluded__other_""
select select ""excluded__expired_""
select select ""excluded__location_""
select select ""excluded__bad_match_""
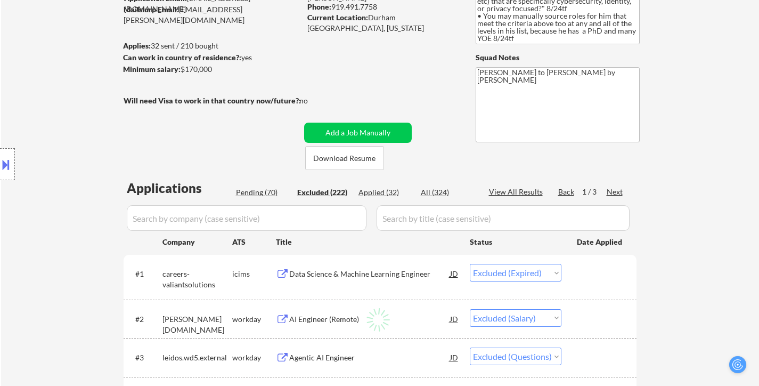
select select ""excluded__bad_match_""
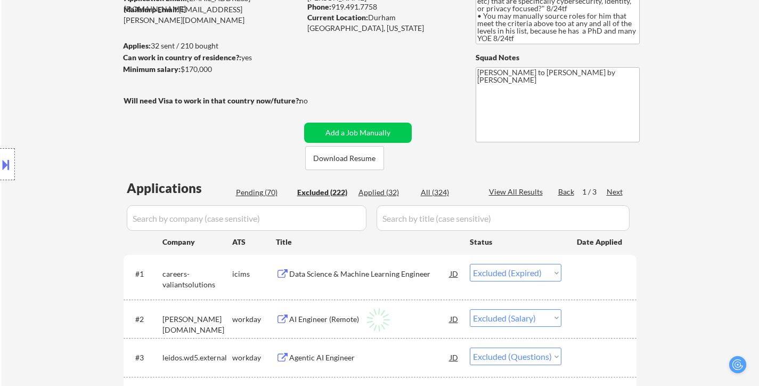
select select ""excluded__bad_match_""
select select ""excluded__location_""
select select ""excluded__bad_match_""
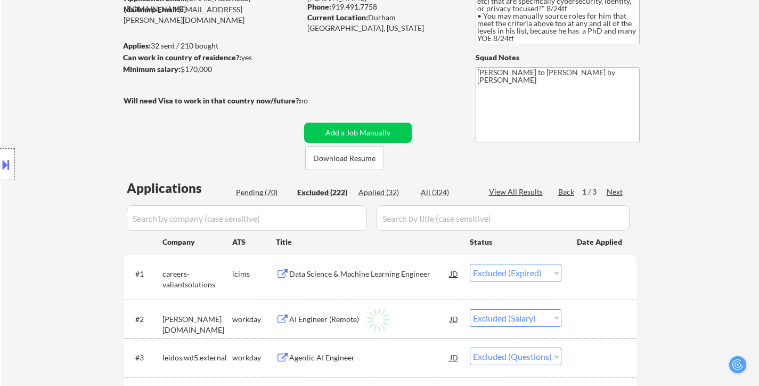
select select ""excluded__bad_match_""
select select ""excluded__other_""
select select ""excluded__bad_match_""
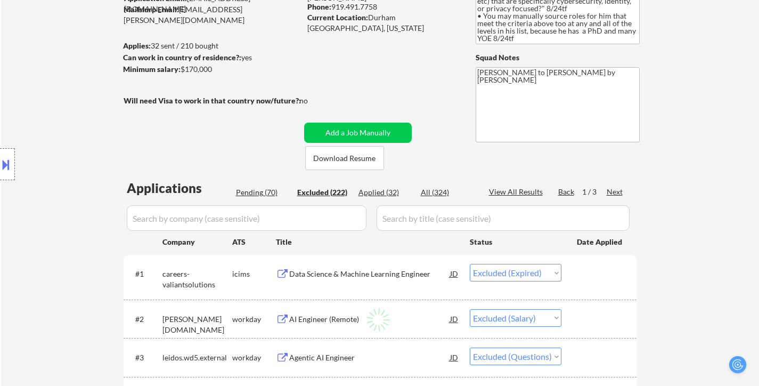
select select ""excluded__bad_match_""
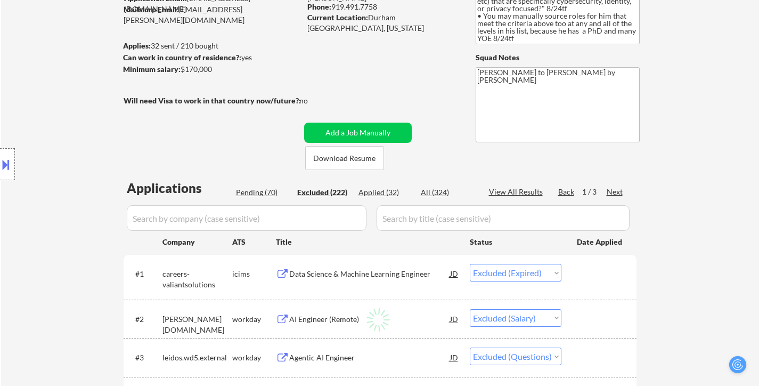
select select ""excluded__bad_match_""
select select ""excluded__expired_""
select select ""excluded__bad_match_""
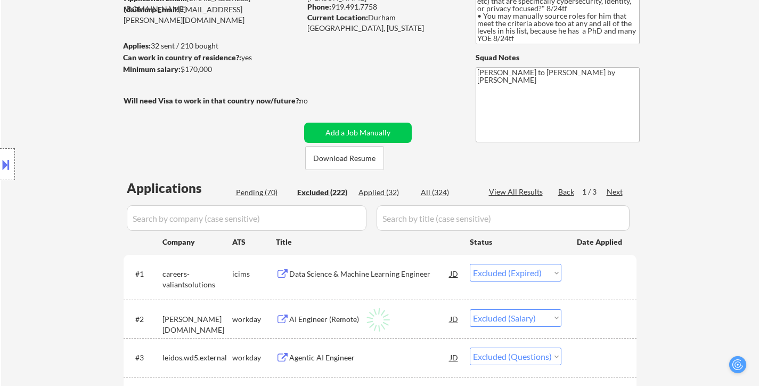
select select ""excluded__bad_match_""
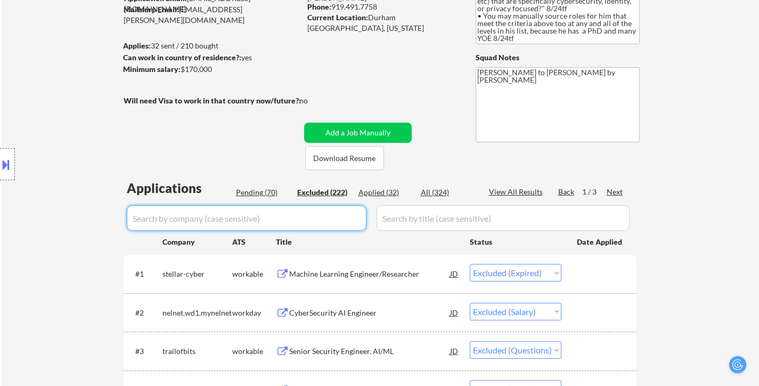
click at [294, 221] on input "input" at bounding box center [247, 218] width 240 height 26
type input "prim"
select select ""excluded""
select select ""excluded__bad_match_""
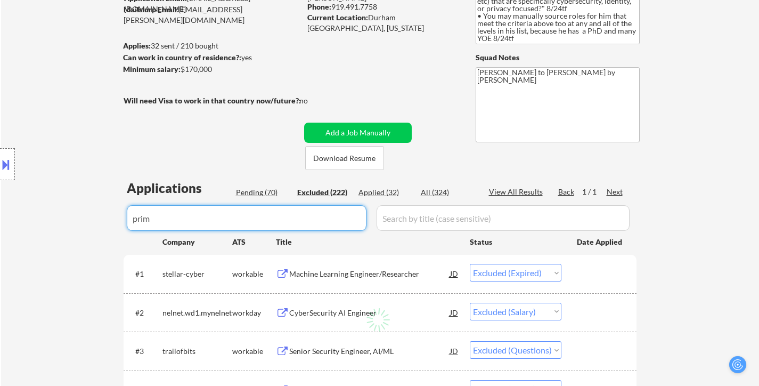
select select ""excluded__salary_""
select select ""excluded__expired_""
select select ""excluded__salary_""
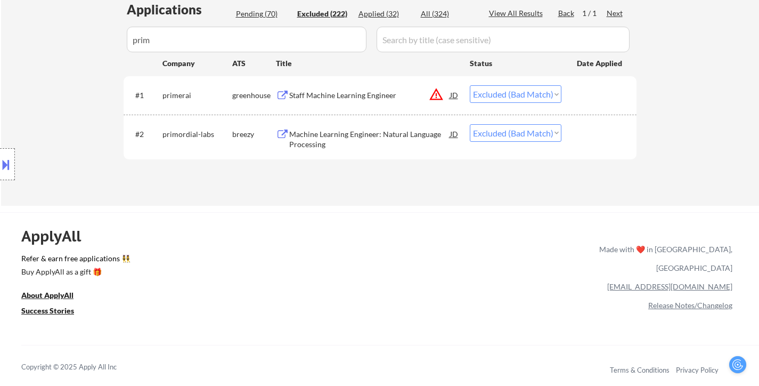
scroll to position [266, 0]
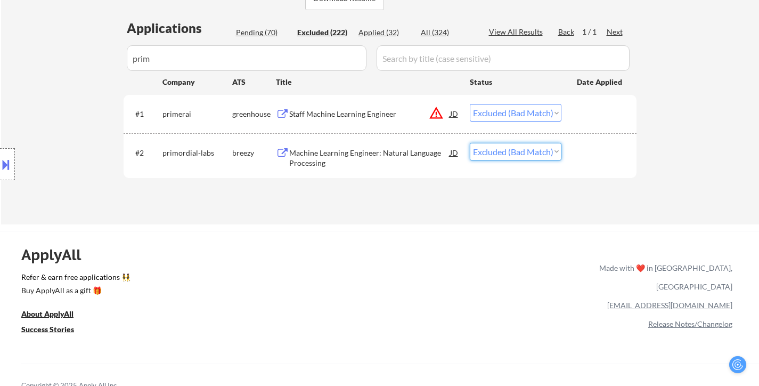
click at [503, 154] on select "Choose an option... Pending Applied Excluded (Questions) Excluded (Expired) Exc…" at bounding box center [516, 152] width 92 height 18
click at [470, 143] on select "Choose an option... Pending Applied Excluded (Questions) Excluded (Expired) Exc…" at bounding box center [516, 152] width 92 height 18
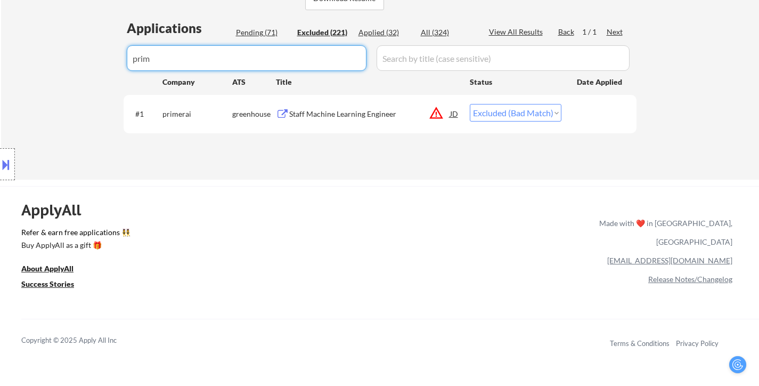
click at [230, 64] on input "input" at bounding box center [247, 58] width 240 height 26
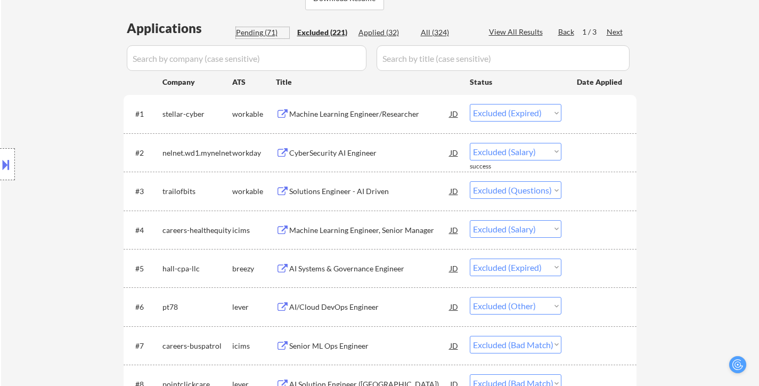
click at [248, 32] on div "Pending (71)" at bounding box center [262, 32] width 53 height 11
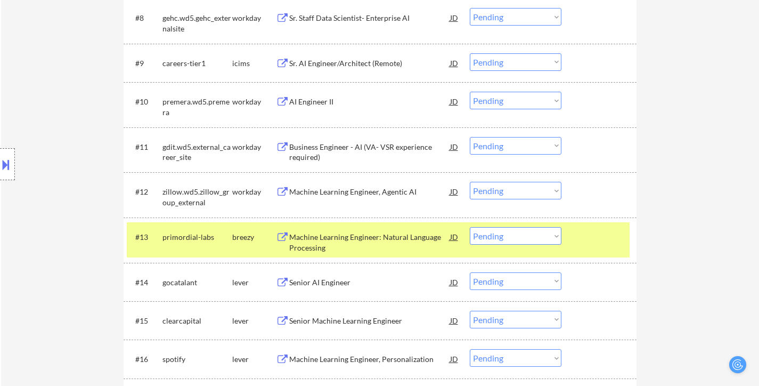
scroll to position [640, 0]
click at [406, 236] on div "Machine Learning Engineer: Natural Language Processing" at bounding box center [369, 241] width 161 height 21
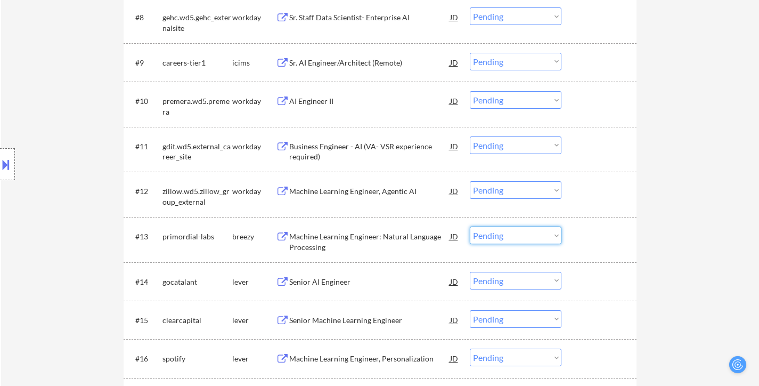
click at [496, 232] on select "Choose an option... Pending Applied Excluded (Questions) Excluded (Expired) Exc…" at bounding box center [516, 236] width 92 height 18
click at [470, 227] on select "Choose an option... Pending Applied Excluded (Questions) Excluded (Expired) Exc…" at bounding box center [516, 236] width 92 height 18
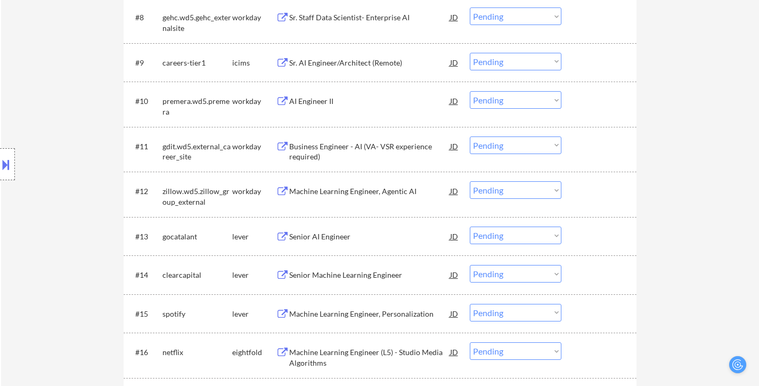
click at [494, 238] on select "Choose an option... Pending Applied Excluded (Questions) Excluded (Expired) Exc…" at bounding box center [516, 236] width 92 height 18
click at [470, 227] on select "Choose an option... Pending Applied Excluded (Questions) Excluded (Expired) Exc…" at bounding box center [516, 236] width 92 height 18
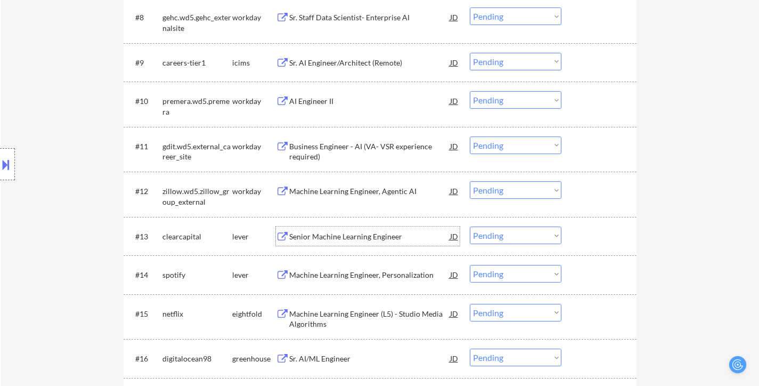
click at [370, 241] on div "Senior Machine Learning Engineer" at bounding box center [369, 236] width 161 height 11
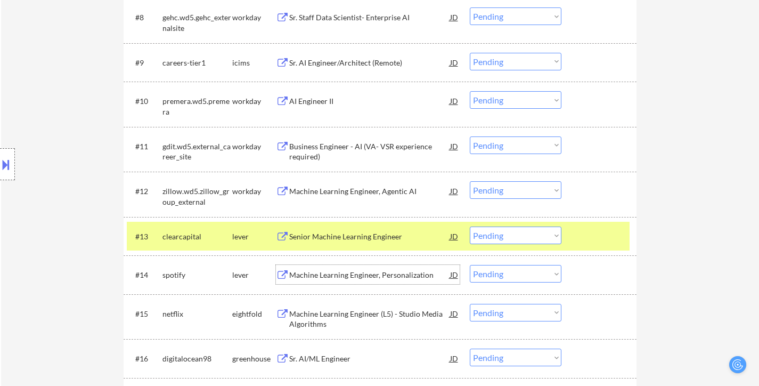
click at [357, 276] on div "Machine Learning Engineer, Personalization" at bounding box center [369, 275] width 161 height 11
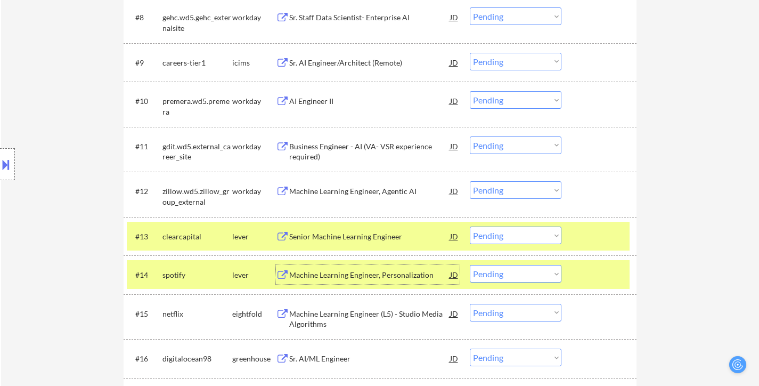
click at [519, 233] on select "Choose an option... Pending Applied Excluded (Questions) Excluded (Expired) Exc…" at bounding box center [516, 236] width 92 height 18
click at [470, 227] on select "Choose an option... Pending Applied Excluded (Questions) Excluded (Expired) Exc…" at bounding box center [516, 236] width 92 height 18
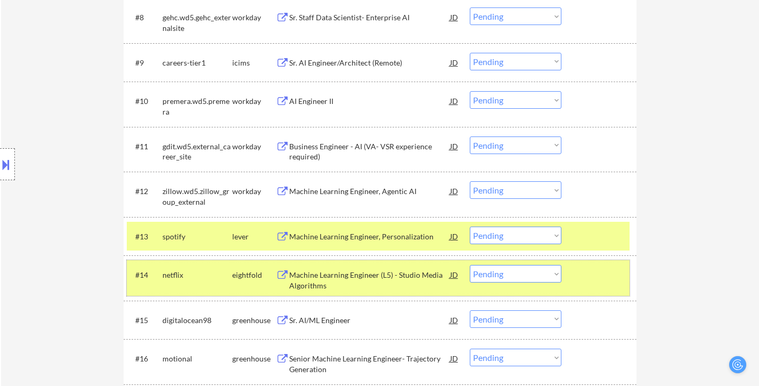
drag, startPoint x: 609, startPoint y: 275, endPoint x: 610, endPoint y: 270, distance: 5.6
click at [610, 275] on div at bounding box center [600, 274] width 47 height 19
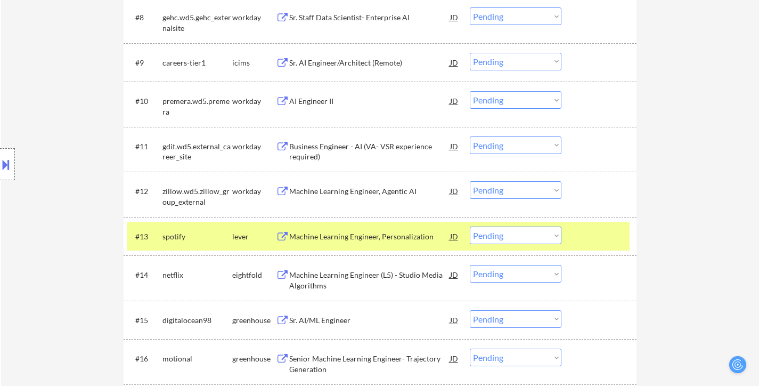
click at [614, 230] on div at bounding box center [600, 236] width 47 height 19
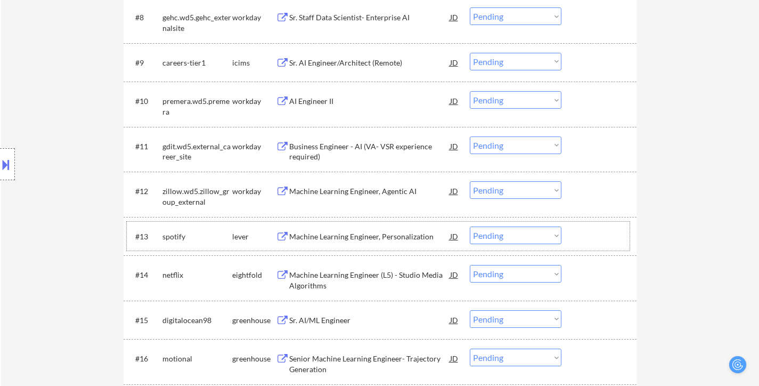
click at [506, 232] on select "Choose an option... Pending Applied Excluded (Questions) Excluded (Expired) Exc…" at bounding box center [516, 236] width 92 height 18
click at [470, 227] on select "Choose an option... Pending Applied Excluded (Questions) Excluded (Expired) Exc…" at bounding box center [516, 236] width 92 height 18
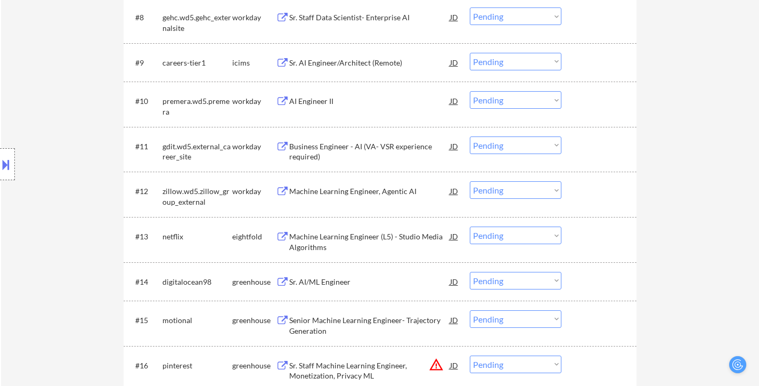
scroll to position [693, 0]
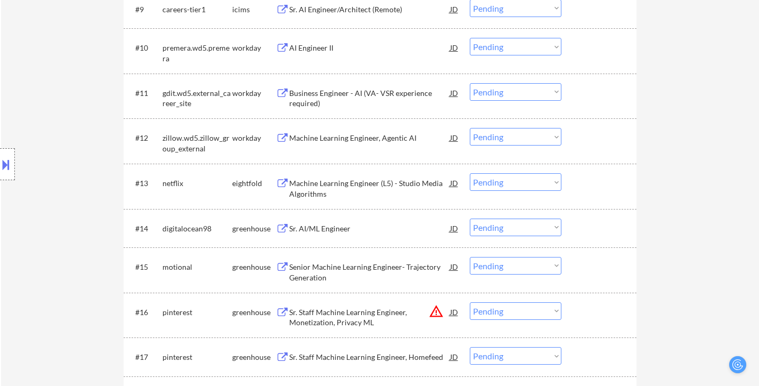
click at [340, 230] on div "Sr. AI/ML Engineer" at bounding box center [369, 228] width 161 height 11
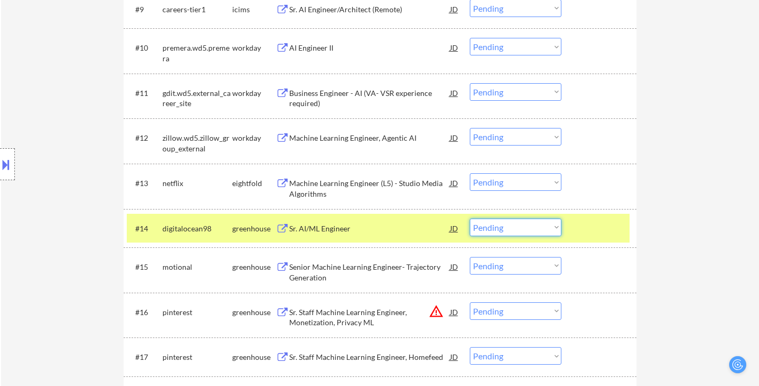
click at [479, 227] on select "Choose an option... Pending Applied Excluded (Questions) Excluded (Expired) Exc…" at bounding box center [516, 228] width 92 height 18
click at [470, 219] on select "Choose an option... Pending Applied Excluded (Questions) Excluded (Expired) Exc…" at bounding box center [516, 228] width 92 height 18
click at [355, 273] on div "Senior Machine Learning Engineer- Trajectory Generation" at bounding box center [369, 272] width 161 height 21
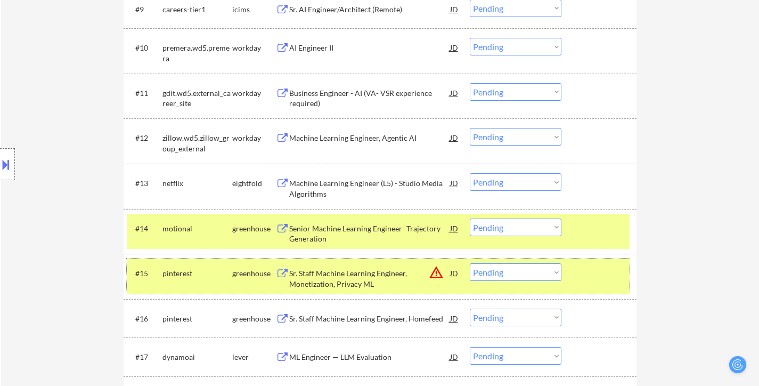
click at [599, 269] on div at bounding box center [600, 272] width 47 height 19
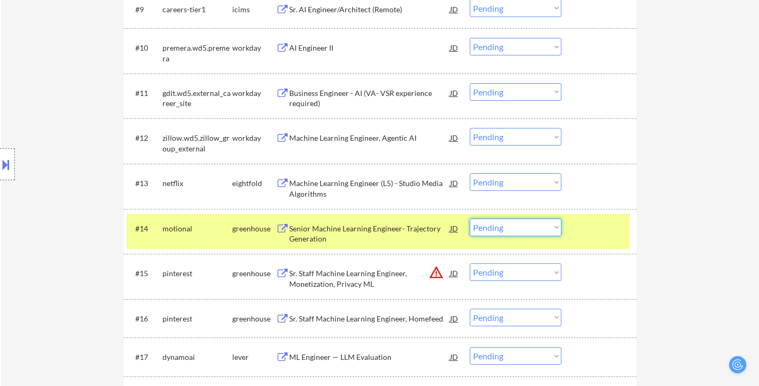
click at [507, 231] on select "Choose an option... Pending Applied Excluded (Questions) Excluded (Expired) Exc…" at bounding box center [516, 228] width 92 height 18
click at [470, 219] on select "Choose an option... Pending Applied Excluded (Questions) Excluded (Expired) Exc…" at bounding box center [516, 228] width 92 height 18
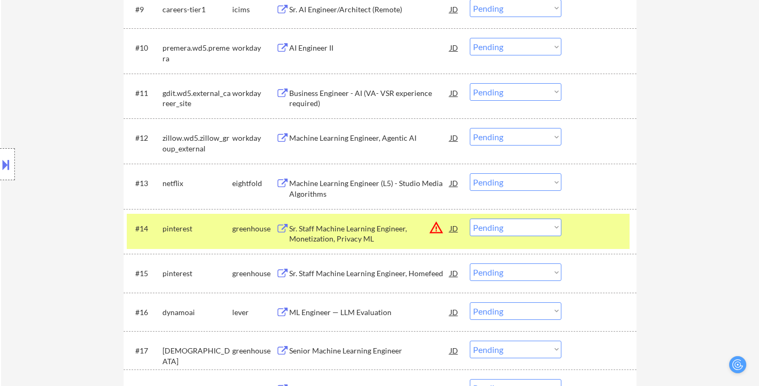
click at [597, 238] on div "#14 pinterest greenhouse Sr. Staff Machine Learning Engineer, Monetization, Pri…" at bounding box center [378, 231] width 503 height 35
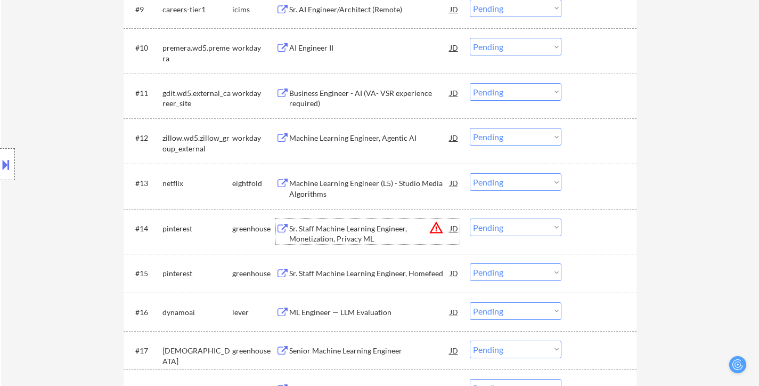
click at [351, 237] on div "Sr. Staff Machine Learning Engineer, Monetization, Privacy ML" at bounding box center [369, 233] width 161 height 21
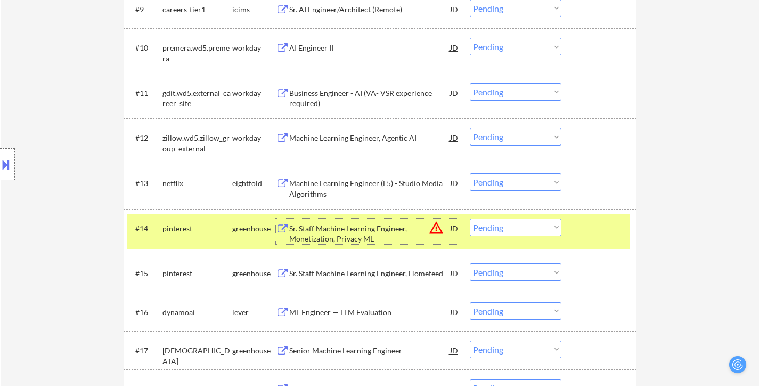
click at [506, 227] on select "Choose an option... Pending Applied Excluded (Questions) Excluded (Expired) Exc…" at bounding box center [516, 228] width 92 height 18
click at [470, 219] on select "Choose an option... Pending Applied Excluded (Questions) Excluded (Expired) Exc…" at bounding box center [516, 228] width 92 height 18
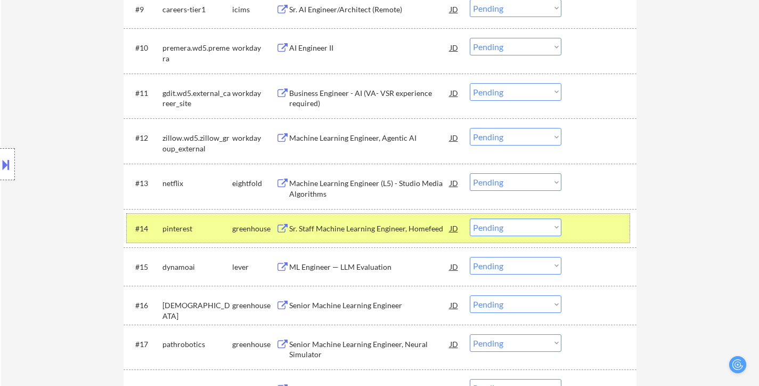
click at [606, 225] on div at bounding box center [600, 228] width 47 height 19
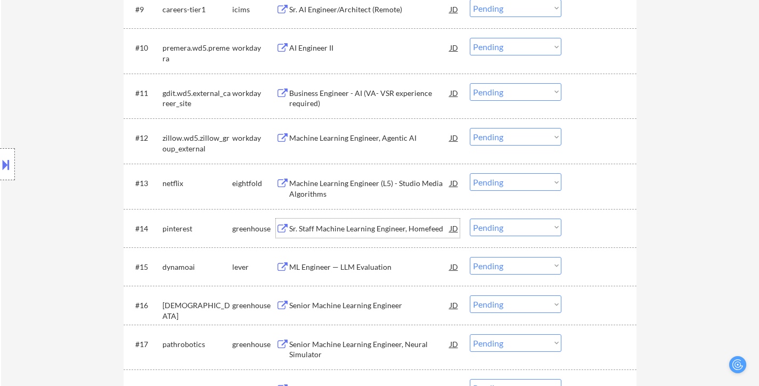
click at [377, 231] on div "Sr. Staff Machine Learning Engineer, Homefeed" at bounding box center [369, 228] width 161 height 11
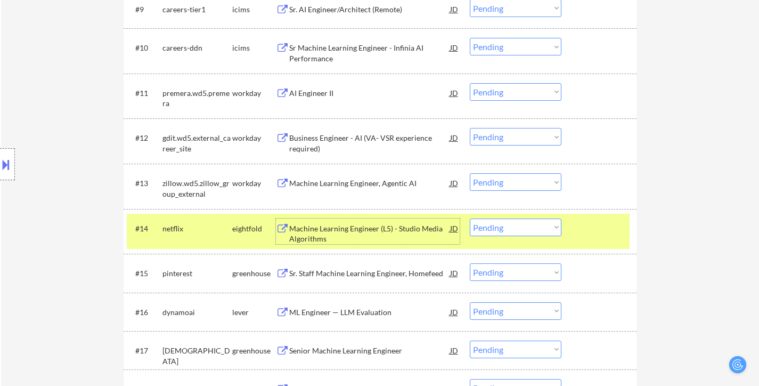
click at [487, 219] on select "Choose an option... Pending Applied Excluded (Questions) Excluded (Expired) Exc…" at bounding box center [516, 228] width 92 height 18
click at [609, 217] on div "#14 netflix eightfold Machine Learning Engineer (L5) - Studio Media Algorithms …" at bounding box center [378, 231] width 503 height 35
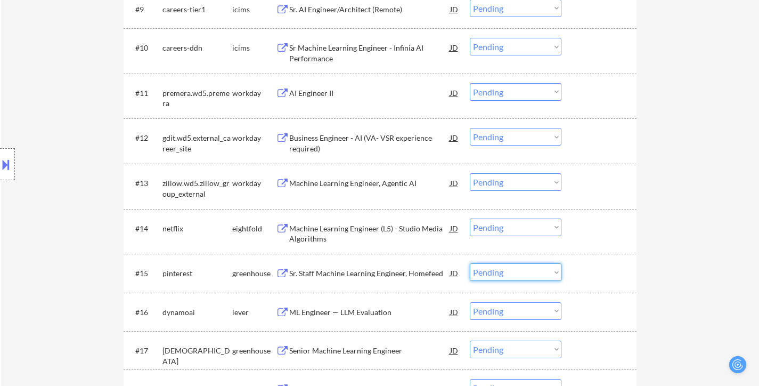
click at [508, 271] on select "Choose an option... Pending Applied Excluded (Questions) Excluded (Expired) Exc…" at bounding box center [516, 272] width 92 height 18
click at [470, 263] on select "Choose an option... Pending Applied Excluded (Questions) Excluded (Expired) Exc…" at bounding box center [516, 272] width 92 height 18
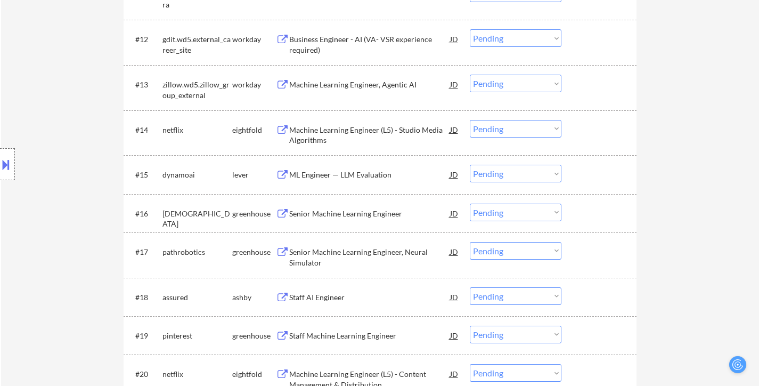
scroll to position [799, 0]
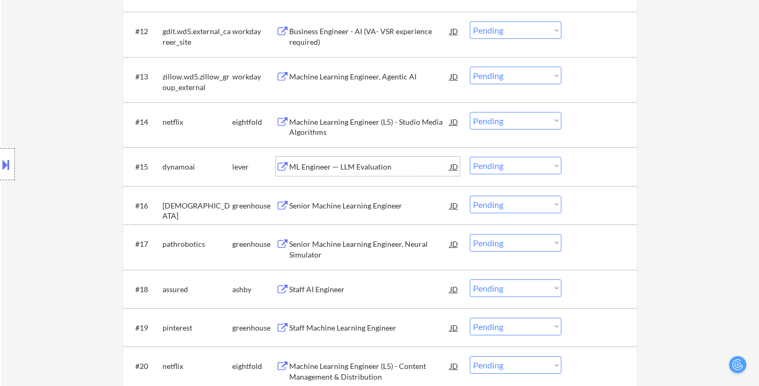
click at [346, 170] on div "ML Engineer — LLM Evaluation" at bounding box center [369, 166] width 161 height 11
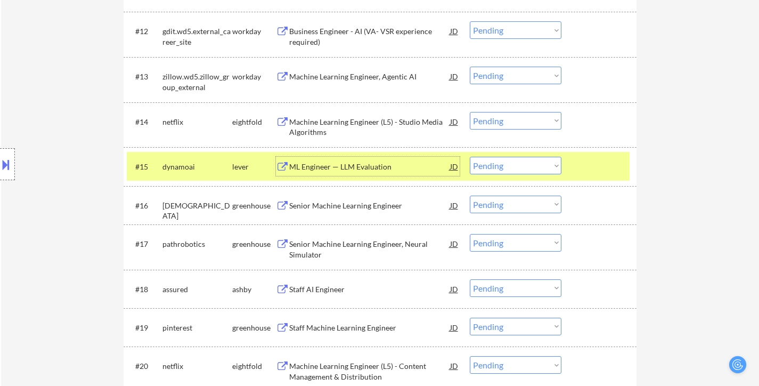
click at [368, 206] on div "Senior Machine Learning Engineer" at bounding box center [369, 205] width 161 height 11
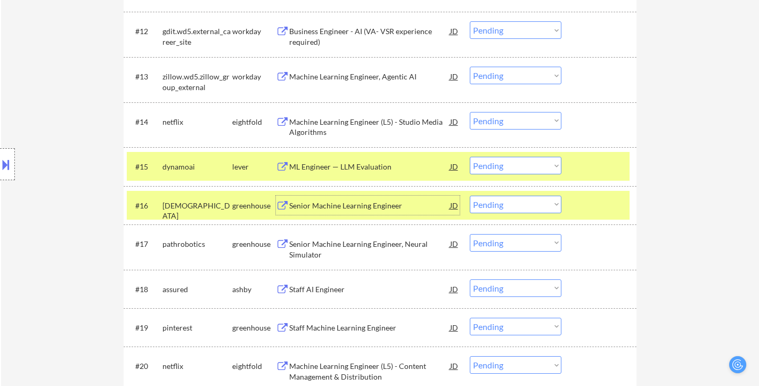
click at [540, 168] on select "Choose an option... Pending Applied Excluded (Questions) Excluded (Expired) Exc…" at bounding box center [516, 166] width 92 height 18
click at [470, 157] on select "Choose an option... Pending Applied Excluded (Questions) Excluded (Expired) Exc…" at bounding box center [516, 166] width 92 height 18
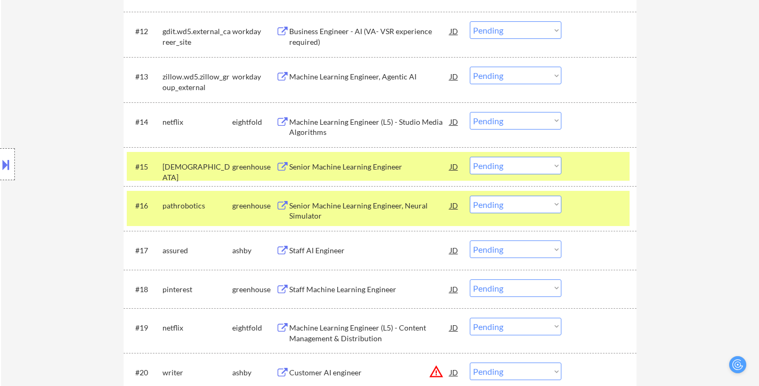
click at [545, 166] on select "Choose an option... Pending Applied Excluded (Questions) Excluded (Expired) Exc…" at bounding box center [516, 166] width 92 height 18
click at [470, 157] on select "Choose an option... Pending Applied Excluded (Questions) Excluded (Expired) Exc…" at bounding box center [516, 166] width 92 height 18
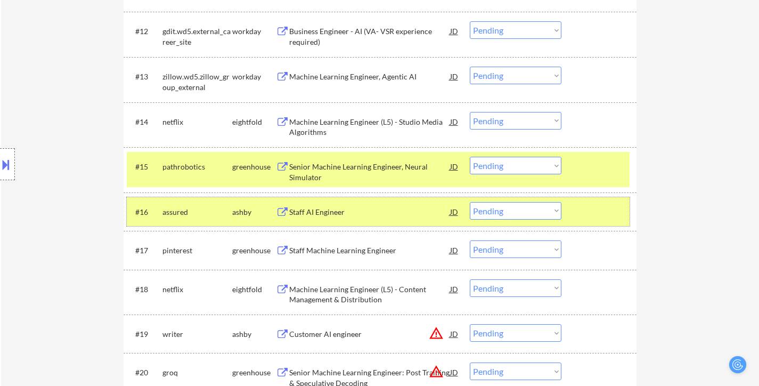
click at [591, 207] on div at bounding box center [600, 211] width 47 height 19
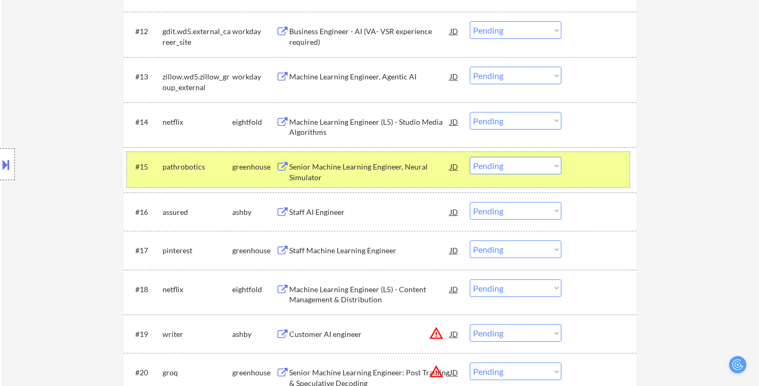
click at [594, 175] on div at bounding box center [600, 166] width 47 height 19
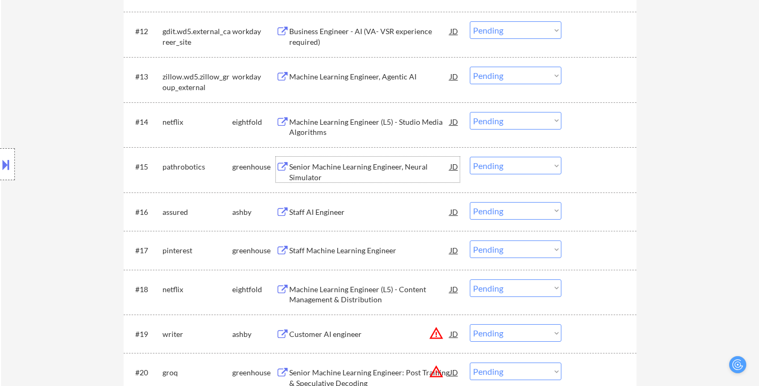
click at [351, 171] on div "Senior Machine Learning Engineer, Neural Simulator" at bounding box center [369, 171] width 161 height 21
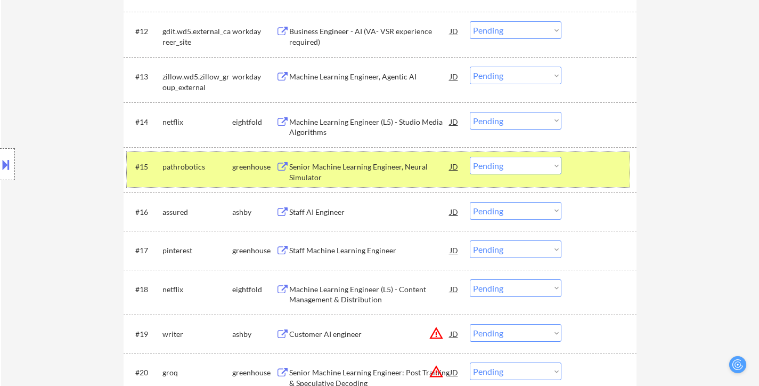
click at [531, 156] on div "#15 pathrobotics greenhouse Senior Machine Learning Engineer, Neural Simulator …" at bounding box center [378, 169] width 503 height 35
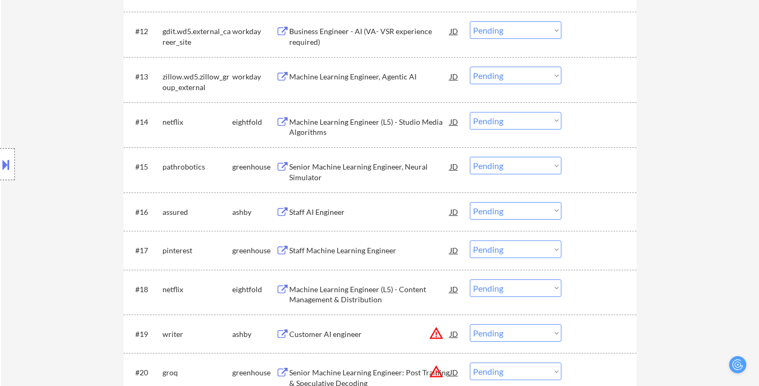
drag, startPoint x: 529, startPoint y: 166, endPoint x: 529, endPoint y: 173, distance: 7.5
click at [529, 166] on select "Choose an option... Pending Applied Excluded (Questions) Excluded (Expired) Exc…" at bounding box center [516, 166] width 92 height 18
click at [470, 157] on select "Choose an option... Pending Applied Excluded (Questions) Excluded (Expired) Exc…" at bounding box center [516, 166] width 92 height 18
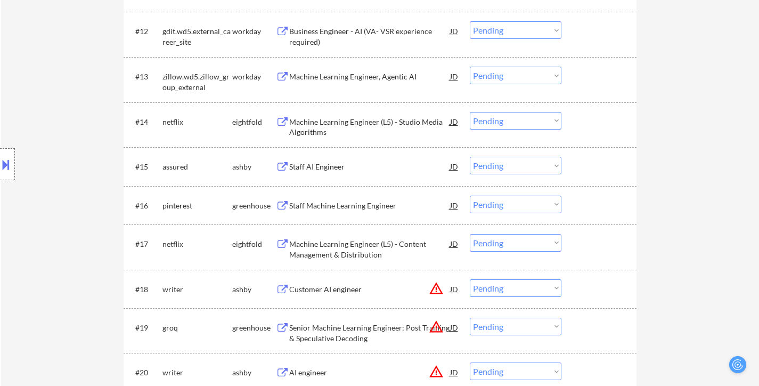
click at [334, 164] on div "Staff AI Engineer" at bounding box center [369, 166] width 161 height 11
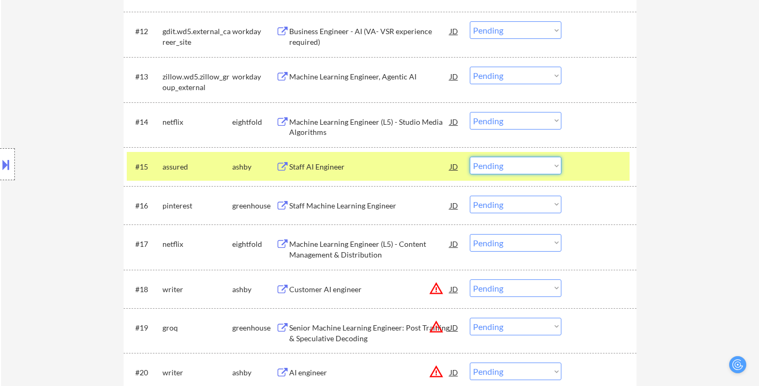
click at [486, 166] on select "Choose an option... Pending Applied Excluded (Questions) Excluded (Expired) Exc…" at bounding box center [516, 166] width 92 height 18
click at [470, 157] on select "Choose an option... Pending Applied Excluded (Questions) Excluded (Expired) Exc…" at bounding box center [516, 166] width 92 height 18
click at [372, 207] on div "Staff Machine Learning Engineer" at bounding box center [369, 205] width 161 height 11
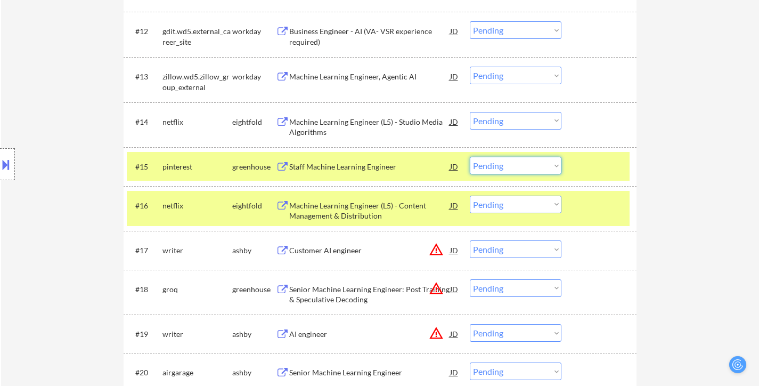
drag, startPoint x: 514, startPoint y: 163, endPoint x: 519, endPoint y: 173, distance: 11.2
click at [514, 163] on select "Choose an option... Pending Applied Excluded (Questions) Excluded (Expired) Exc…" at bounding box center [516, 166] width 92 height 18
click at [470, 157] on select "Choose an option... Pending Applied Excluded (Questions) Excluded (Expired) Exc…" at bounding box center [516, 166] width 92 height 18
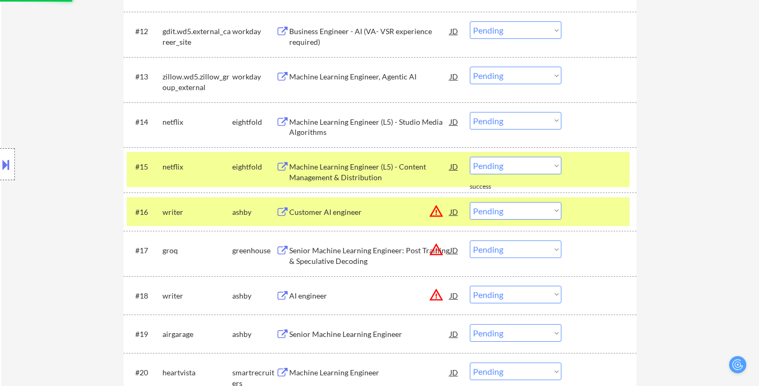
click at [581, 161] on div at bounding box center [600, 166] width 47 height 19
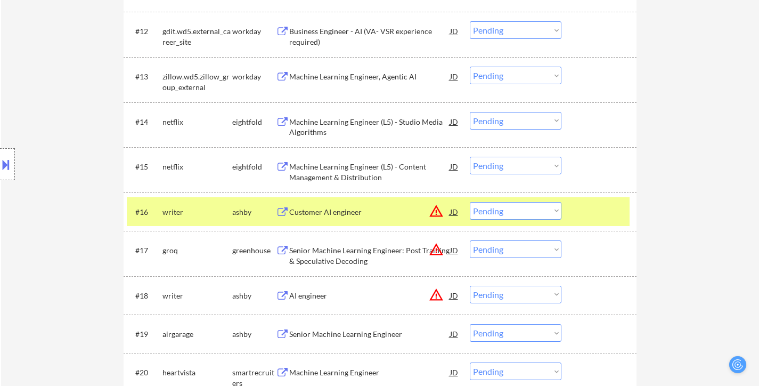
click at [585, 195] on div "#16 writer [PERSON_NAME] Customer AI engineer JD warning_amber Choose an option…" at bounding box center [380, 211] width 513 height 38
click at [591, 220] on div at bounding box center [600, 211] width 47 height 19
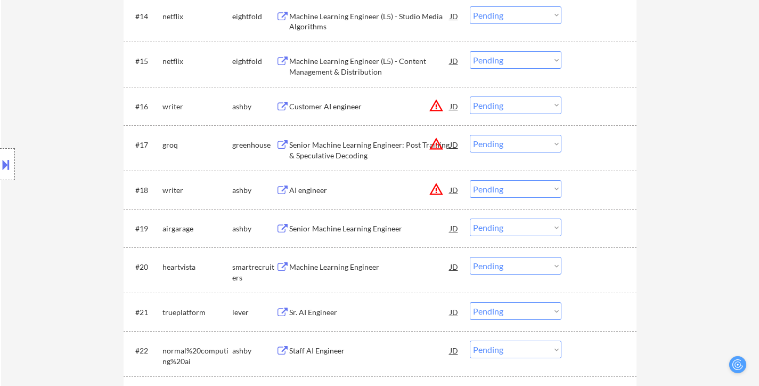
scroll to position [906, 0]
click at [345, 105] on div "Customer AI engineer" at bounding box center [369, 105] width 161 height 11
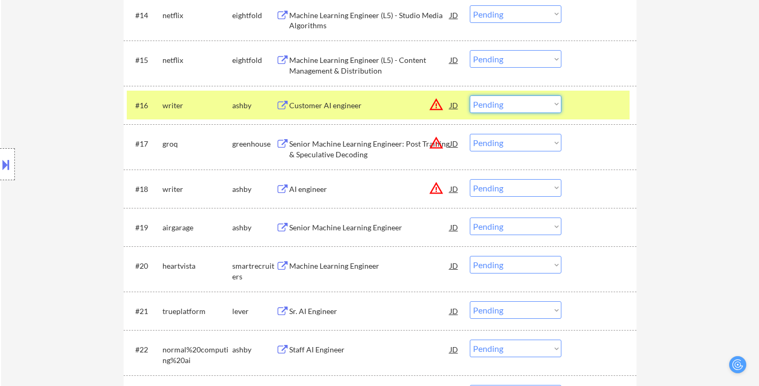
click at [528, 102] on select "Choose an option... Pending Applied Excluded (Questions) Excluded (Expired) Exc…" at bounding box center [516, 104] width 92 height 18
click at [470, 95] on select "Choose an option... Pending Applied Excluded (Questions) Excluded (Expired) Exc…" at bounding box center [516, 104] width 92 height 18
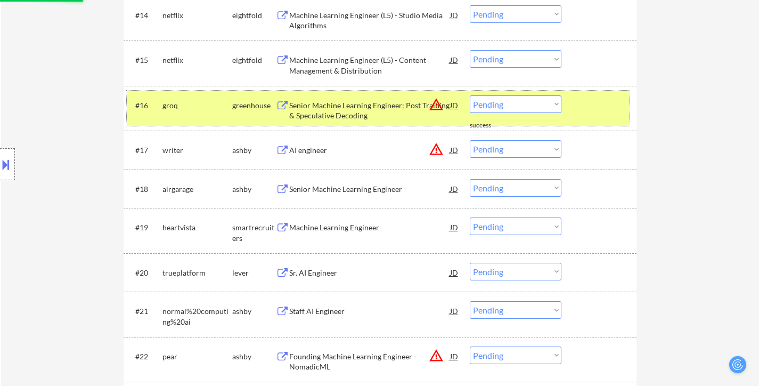
click at [600, 99] on div at bounding box center [600, 104] width 47 height 19
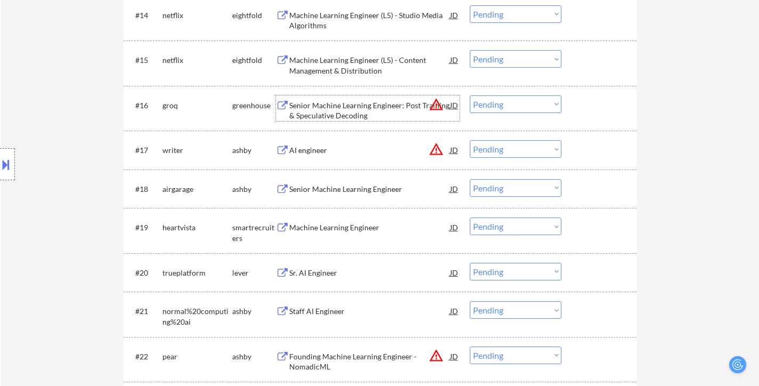
click at [340, 100] on div "Senior Machine Learning Engineer: Post Training & Speculative Decoding" at bounding box center [369, 110] width 161 height 21
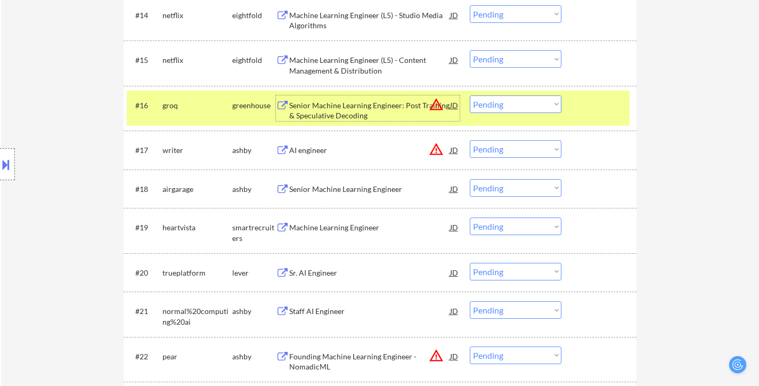
click at [531, 106] on select "Choose an option... Pending Applied Excluded (Questions) Excluded (Expired) Exc…" at bounding box center [516, 104] width 92 height 18
click at [470, 95] on select "Choose an option... Pending Applied Excluded (Questions) Excluded (Expired) Exc…" at bounding box center [516, 104] width 92 height 18
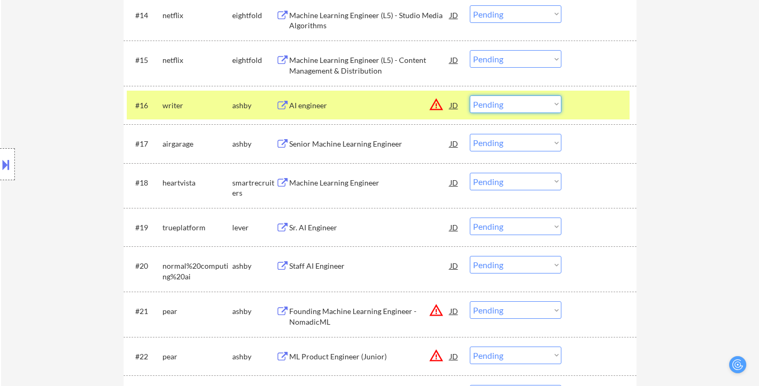
drag, startPoint x: 503, startPoint y: 102, endPoint x: 508, endPoint y: 109, distance: 8.0
click at [503, 102] on select "Choose an option... Pending Applied Excluded (Questions) Excluded (Expired) Exc…" at bounding box center [516, 104] width 92 height 18
click at [470, 95] on select "Choose an option... Pending Applied Excluded (Questions) Excluded (Expired) Exc…" at bounding box center [516, 104] width 92 height 18
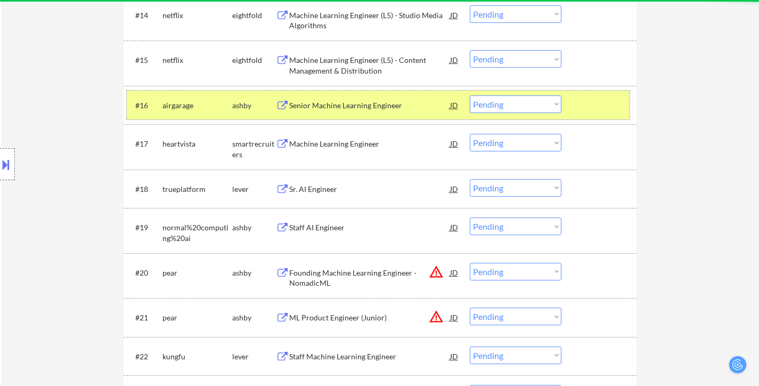
click at [585, 108] on div at bounding box center [600, 104] width 47 height 19
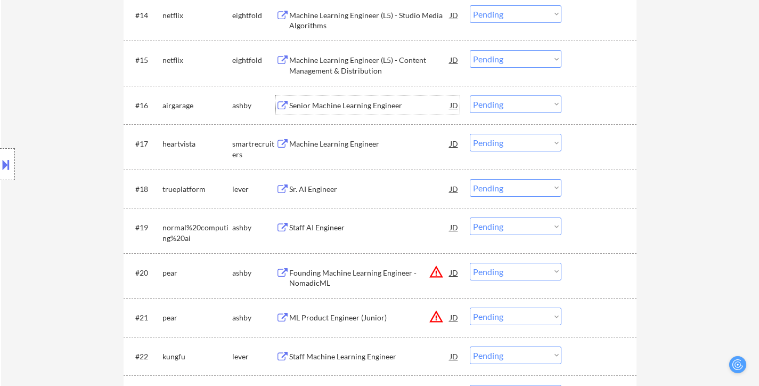
click at [333, 106] on div "Senior Machine Learning Engineer" at bounding box center [369, 105] width 161 height 11
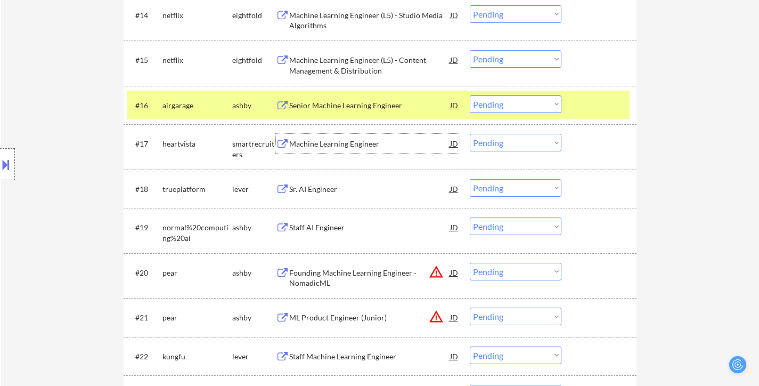
click at [341, 144] on div "Machine Learning Engineer" at bounding box center [369, 144] width 161 height 11
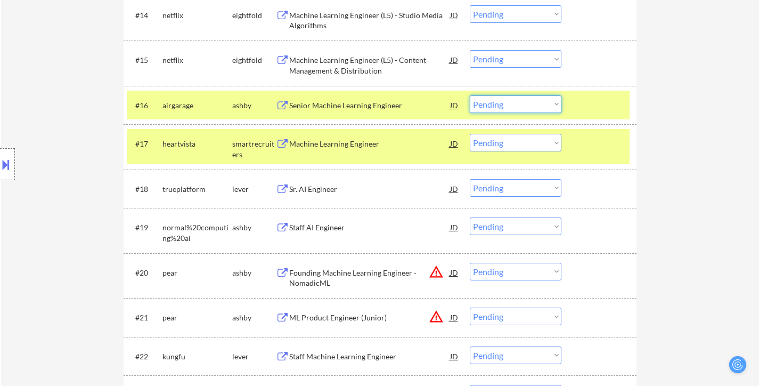
click at [506, 103] on select "Choose an option... Pending Applied Excluded (Questions) Excluded (Expired) Exc…" at bounding box center [516, 104] width 92 height 18
click at [470, 95] on select "Choose an option... Pending Applied Excluded (Questions) Excluded (Expired) Exc…" at bounding box center [516, 104] width 92 height 18
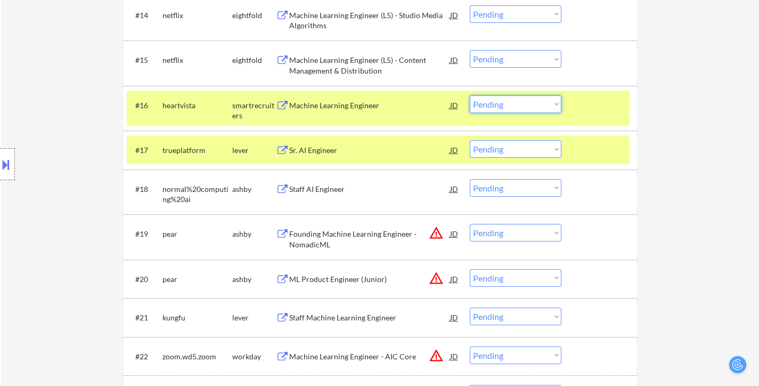
click at [534, 104] on select "Choose an option... Pending Applied Excluded (Questions) Excluded (Expired) Exc…" at bounding box center [516, 104] width 92 height 18
click at [470, 95] on select "Choose an option... Pending Applied Excluded (Questions) Excluded (Expired) Exc…" at bounding box center [516, 104] width 92 height 18
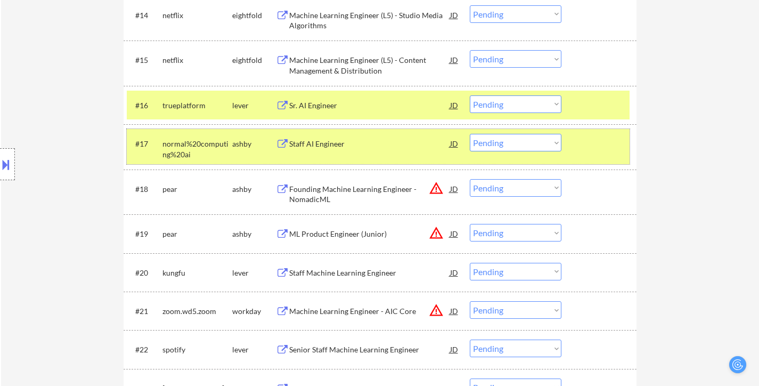
click at [593, 146] on div at bounding box center [600, 143] width 47 height 19
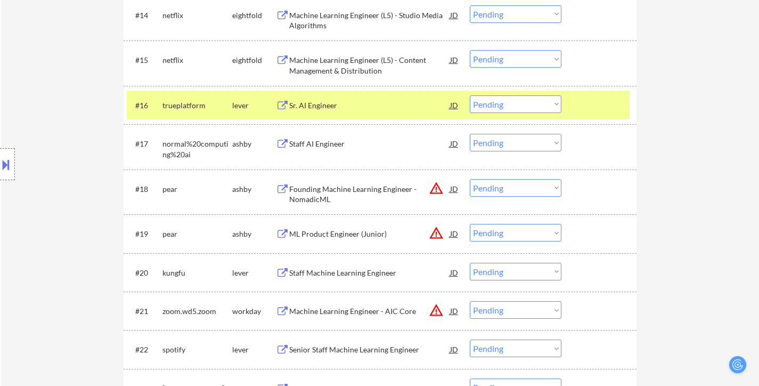
click at [591, 110] on div at bounding box center [600, 104] width 47 height 19
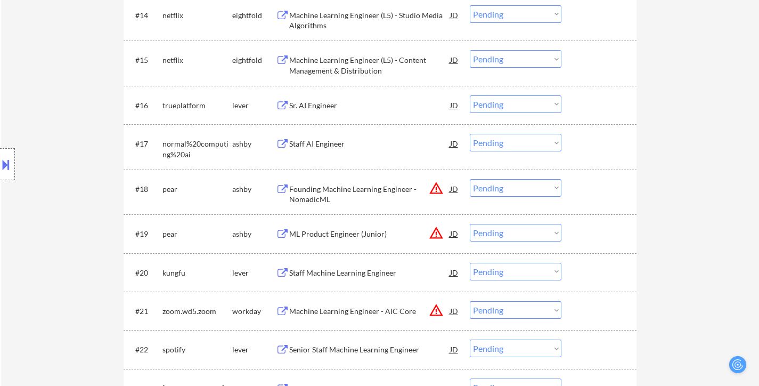
click at [311, 102] on div "Sr. AI Engineer" at bounding box center [369, 105] width 161 height 11
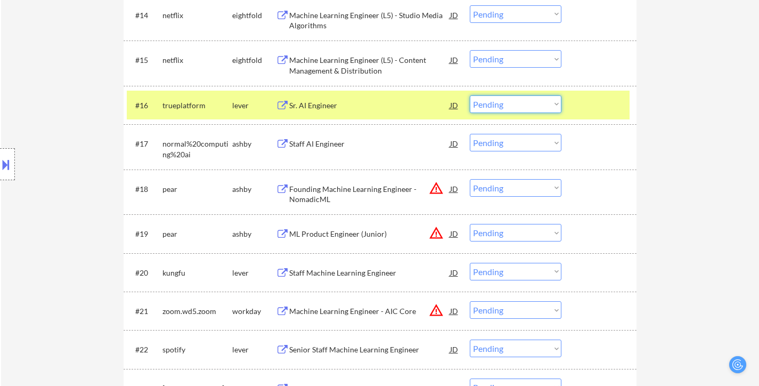
click at [540, 99] on select "Choose an option... Pending Applied Excluded (Questions) Excluded (Expired) Exc…" at bounding box center [516, 104] width 92 height 18
click at [470, 95] on select "Choose an option... Pending Applied Excluded (Questions) Excluded (Expired) Exc…" at bounding box center [516, 104] width 92 height 18
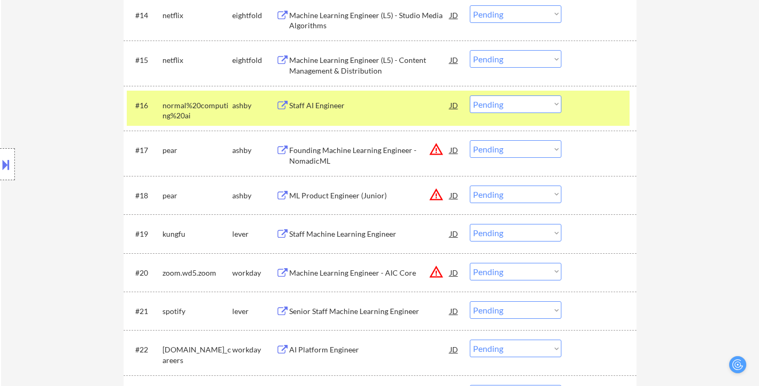
click at [600, 101] on div at bounding box center [600, 104] width 47 height 19
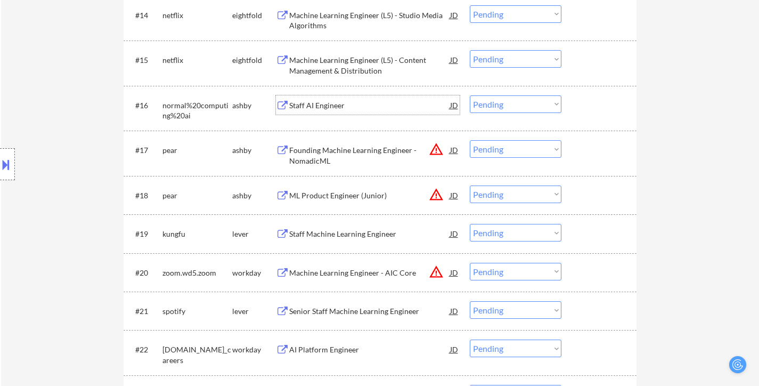
click at [343, 106] on div "Staff AI Engineer" at bounding box center [369, 105] width 161 height 11
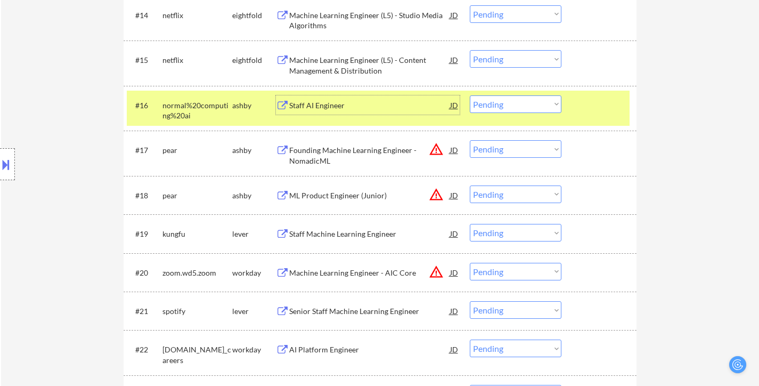
click at [504, 103] on select "Choose an option... Pending Applied Excluded (Questions) Excluded (Expired) Exc…" at bounding box center [516, 104] width 92 height 18
click at [470, 95] on select "Choose an option... Pending Applied Excluded (Questions) Excluded (Expired) Exc…" at bounding box center [516, 104] width 92 height 18
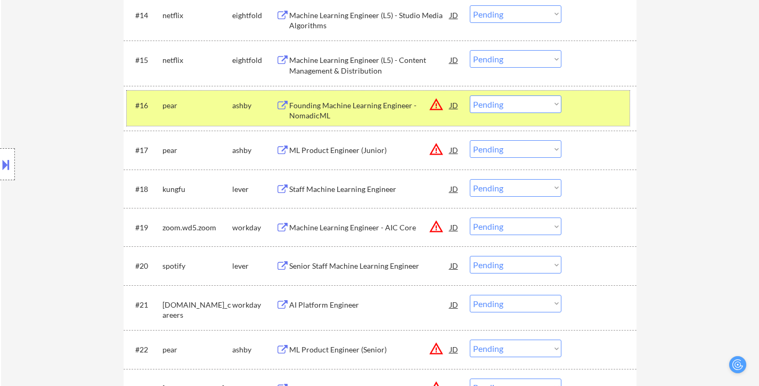
drag, startPoint x: 579, startPoint y: 113, endPoint x: 472, endPoint y: 129, distance: 108.3
click at [579, 114] on div at bounding box center [600, 104] width 47 height 19
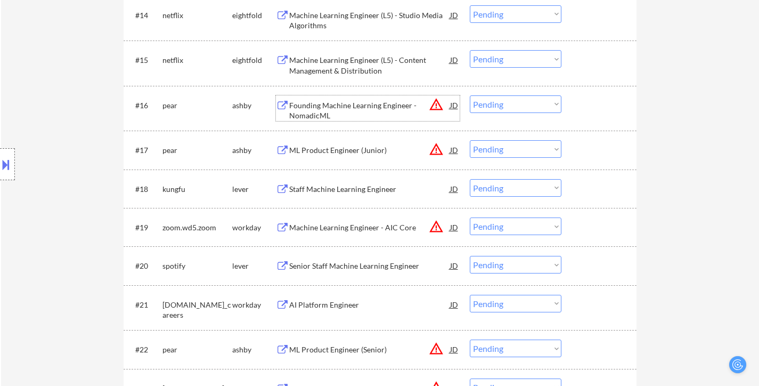
click at [388, 106] on div "Founding Machine Learning Engineer - NomadicML" at bounding box center [369, 110] width 161 height 21
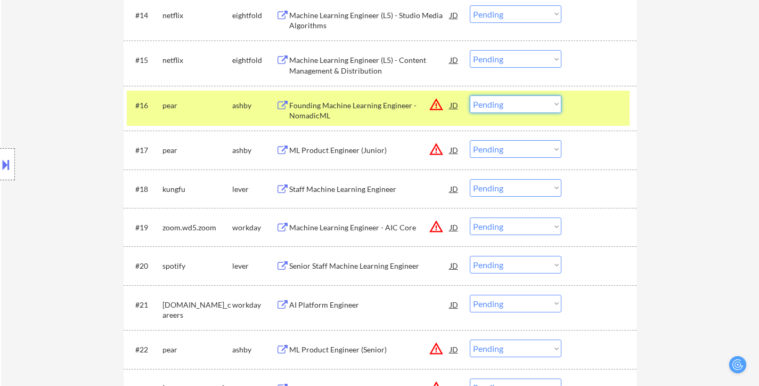
click at [518, 104] on select "Choose an option... Pending Applied Excluded (Questions) Excluded (Expired) Exc…" at bounding box center [516, 104] width 92 height 18
click at [470, 95] on select "Choose an option... Pending Applied Excluded (Questions) Excluded (Expired) Exc…" at bounding box center [516, 104] width 92 height 18
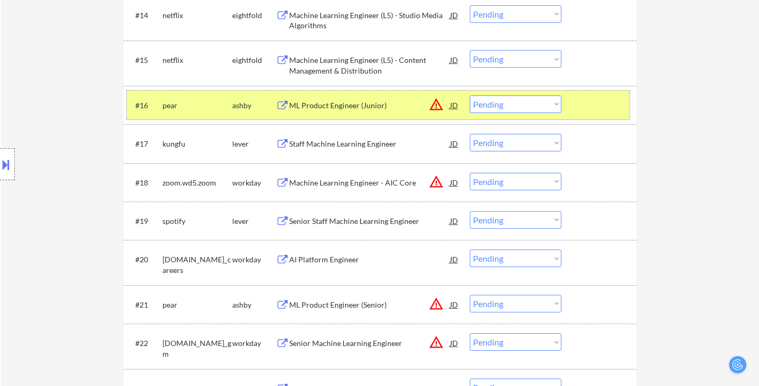
click at [602, 106] on div at bounding box center [600, 104] width 47 height 19
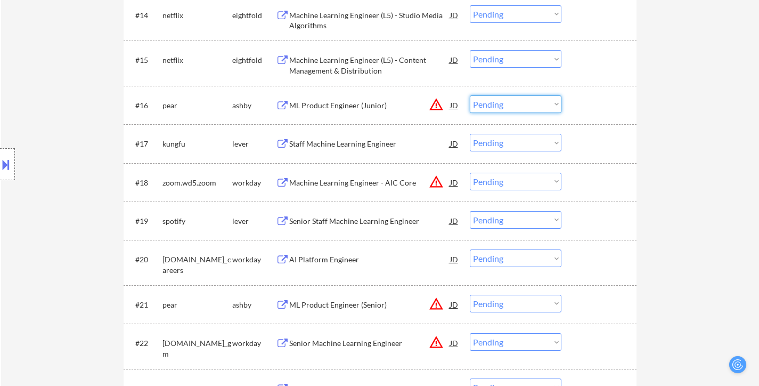
click at [512, 106] on select "Choose an option... Pending Applied Excluded (Questions) Excluded (Expired) Exc…" at bounding box center [516, 104] width 92 height 18
click at [470, 95] on select "Choose an option... Pending Applied Excluded (Questions) Excluded (Expired) Exc…" at bounding box center [516, 104] width 92 height 18
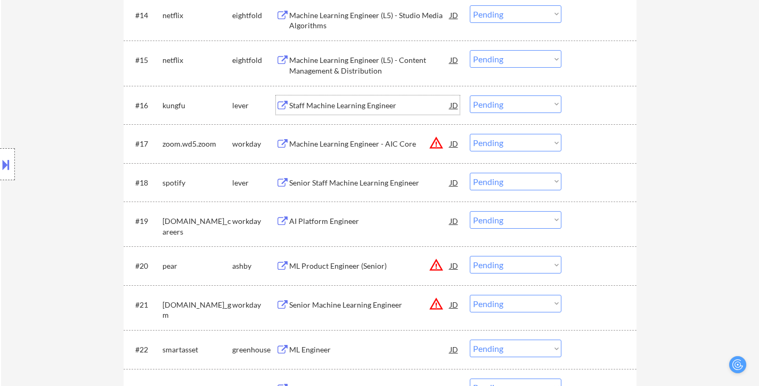
click at [360, 103] on div "Staff Machine Learning Engineer" at bounding box center [369, 105] width 161 height 11
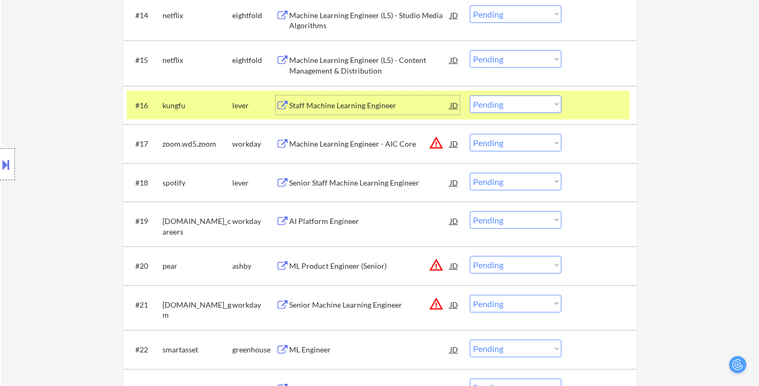
click at [500, 100] on select "Choose an option... Pending Applied Excluded (Questions) Excluded (Expired) Exc…" at bounding box center [516, 104] width 92 height 18
click at [470, 95] on select "Choose an option... Pending Applied Excluded (Questions) Excluded (Expired) Exc…" at bounding box center [516, 104] width 92 height 18
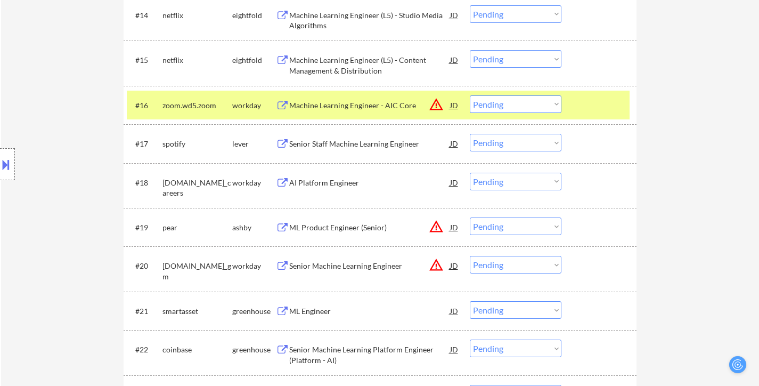
click at [589, 117] on div "#16 zoom.wd5.zoom workday Machine Learning Engineer - AIC Core JD warning_amber…" at bounding box center [378, 105] width 503 height 29
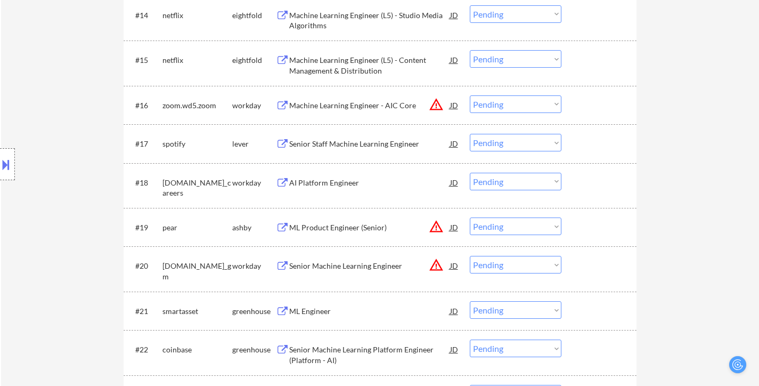
click at [338, 141] on div "Senior Staff Machine Learning Engineer" at bounding box center [369, 144] width 161 height 11
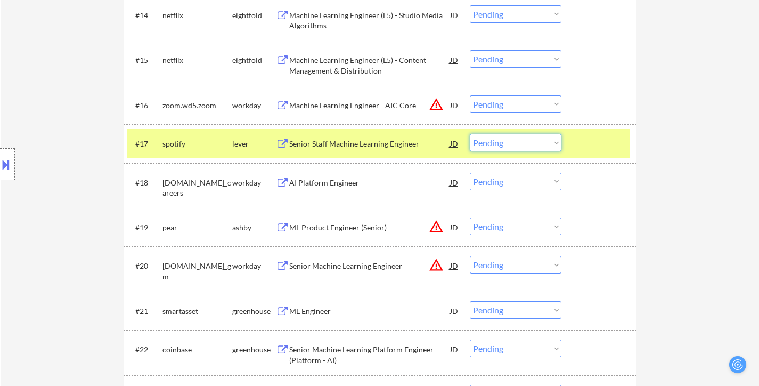
click at [546, 142] on select "Choose an option... Pending Applied Excluded (Questions) Excluded (Expired) Exc…" at bounding box center [516, 143] width 92 height 18
click at [470, 134] on select "Choose an option... Pending Applied Excluded (Questions) Excluded (Expired) Exc…" at bounding box center [516, 143] width 92 height 18
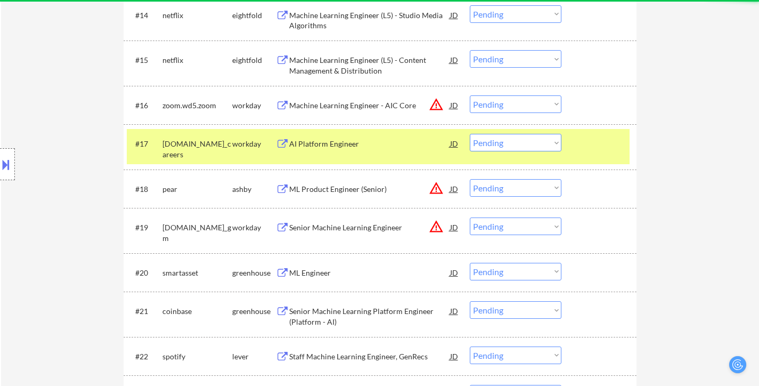
click at [589, 146] on div at bounding box center [600, 143] width 47 height 19
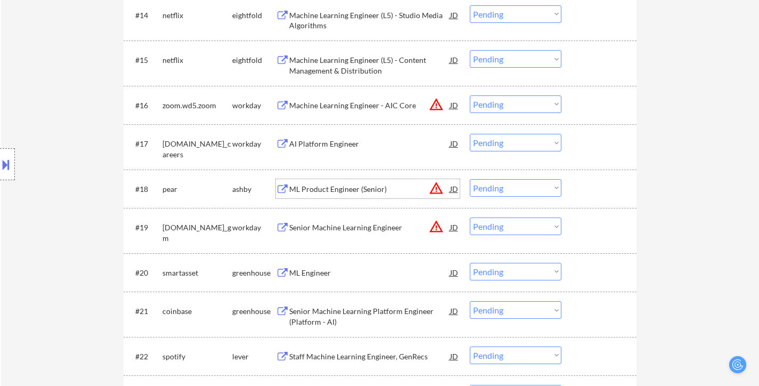
click at [360, 182] on div "ML Product Engineer (Senior)" at bounding box center [369, 188] width 161 height 19
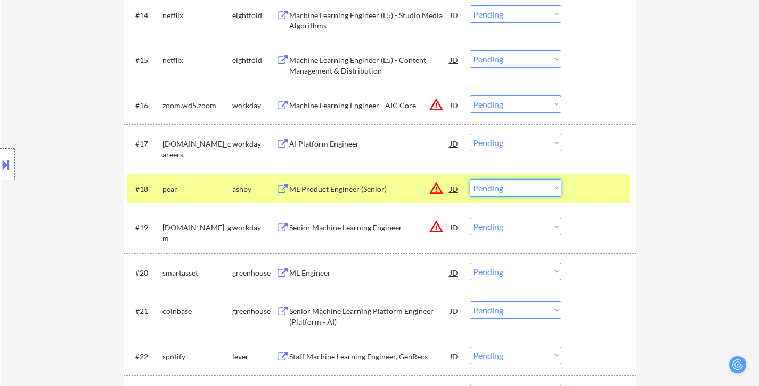
click at [502, 187] on select "Choose an option... Pending Applied Excluded (Questions) Excluded (Expired) Exc…" at bounding box center [516, 188] width 92 height 18
click at [470, 179] on select "Choose an option... Pending Applied Excluded (Questions) Excluded (Expired) Exc…" at bounding box center [516, 188] width 92 height 18
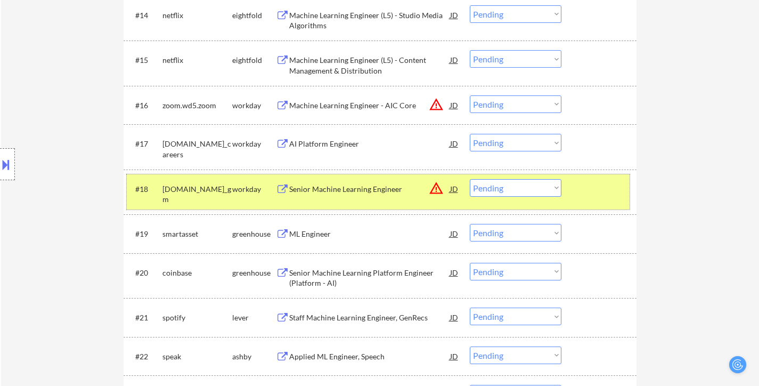
click at [592, 185] on div at bounding box center [600, 188] width 47 height 19
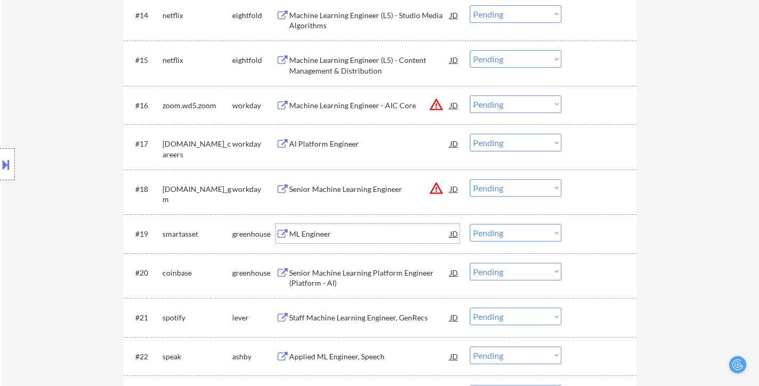
drag, startPoint x: 315, startPoint y: 237, endPoint x: 345, endPoint y: 238, distance: 29.9
click at [315, 237] on div "ML Engineer" at bounding box center [369, 234] width 161 height 11
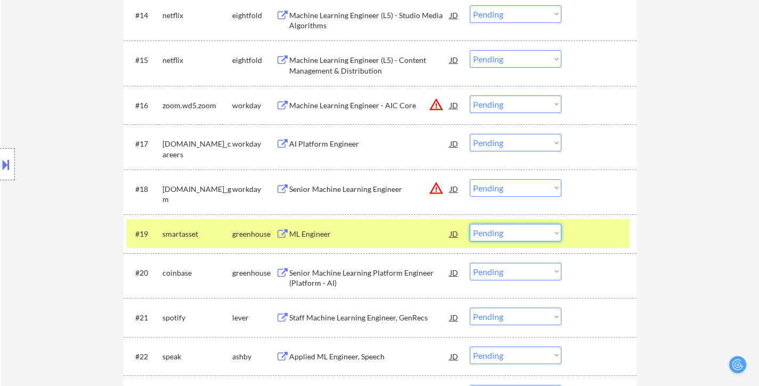
click at [542, 237] on select "Choose an option... Pending Applied Excluded (Questions) Excluded (Expired) Exc…" at bounding box center [516, 233] width 92 height 18
click at [470, 224] on select "Choose an option... Pending Applied Excluded (Questions) Excluded (Expired) Exc…" at bounding box center [516, 233] width 92 height 18
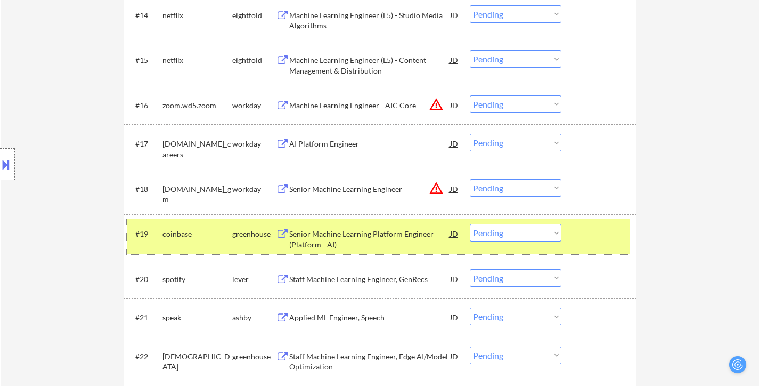
click at [586, 234] on div at bounding box center [600, 233] width 47 height 19
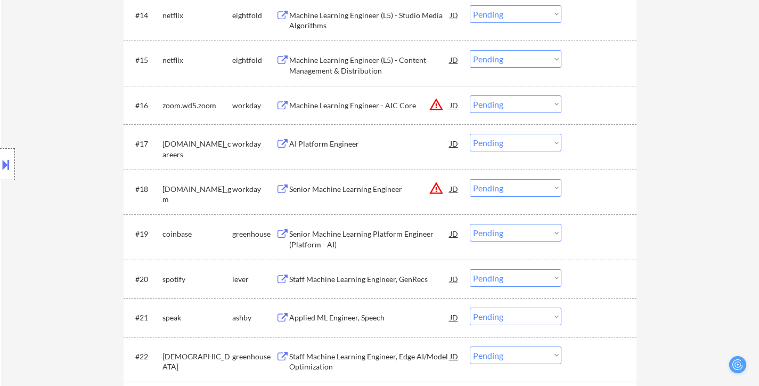
click at [366, 235] on div "Senior Machine Learning Platform Engineer (Platform - AI)" at bounding box center [369, 239] width 161 height 21
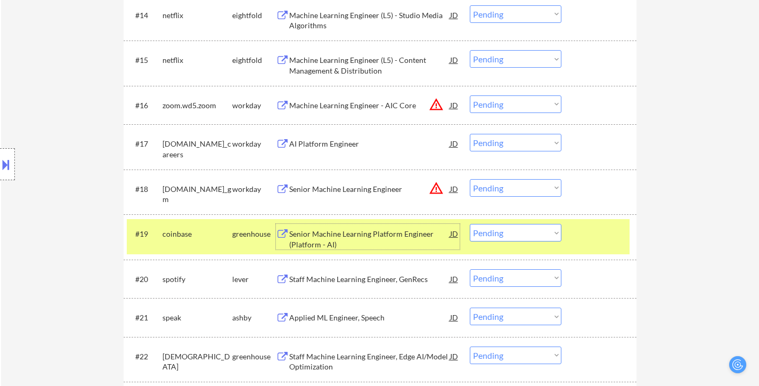
click at [592, 233] on div at bounding box center [600, 233] width 47 height 19
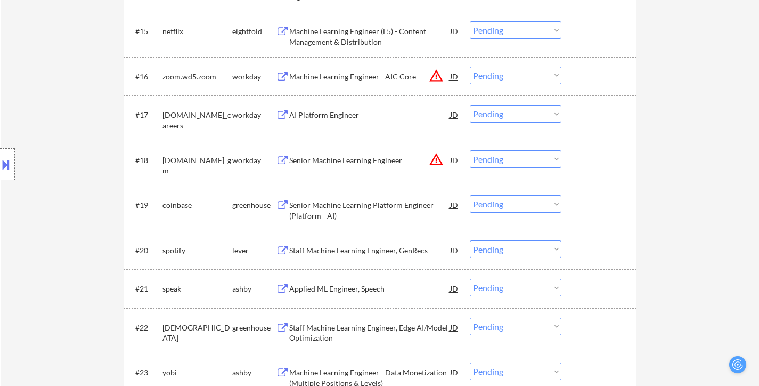
scroll to position [959, 0]
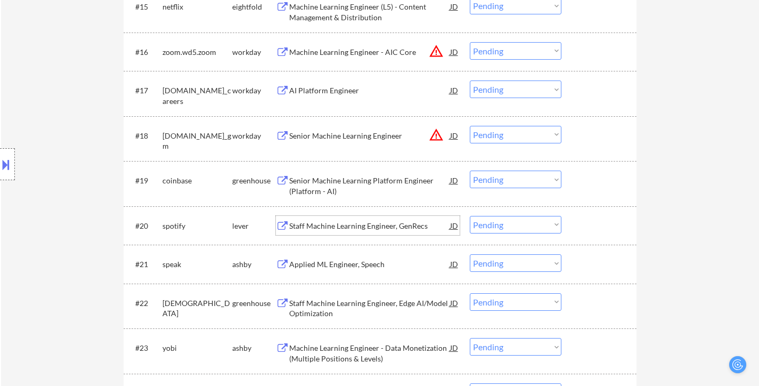
click at [360, 230] on div "Staff Machine Learning Engineer, GenRecs" at bounding box center [369, 226] width 161 height 11
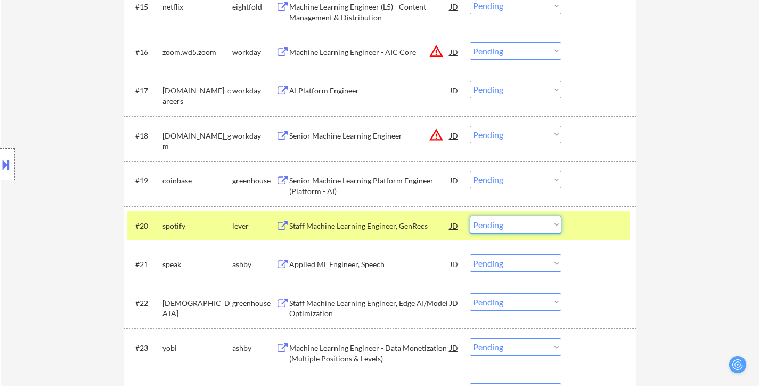
click at [521, 228] on select "Choose an option... Pending Applied Excluded (Questions) Excluded (Expired) Exc…" at bounding box center [516, 225] width 92 height 18
click at [470, 216] on select "Choose an option... Pending Applied Excluded (Questions) Excluded (Expired) Exc…" at bounding box center [516, 225] width 92 height 18
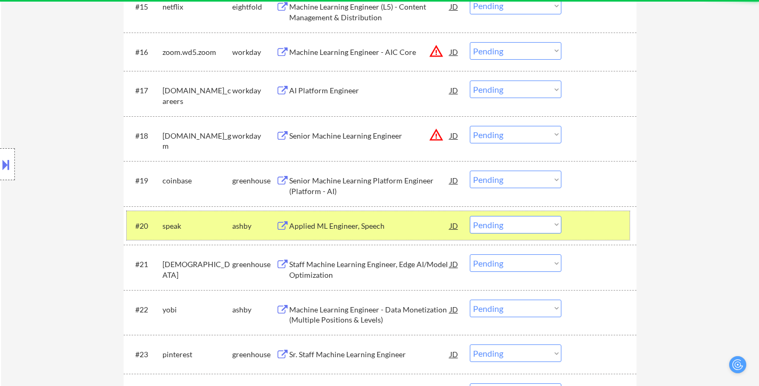
click at [600, 224] on div at bounding box center [600, 225] width 47 height 19
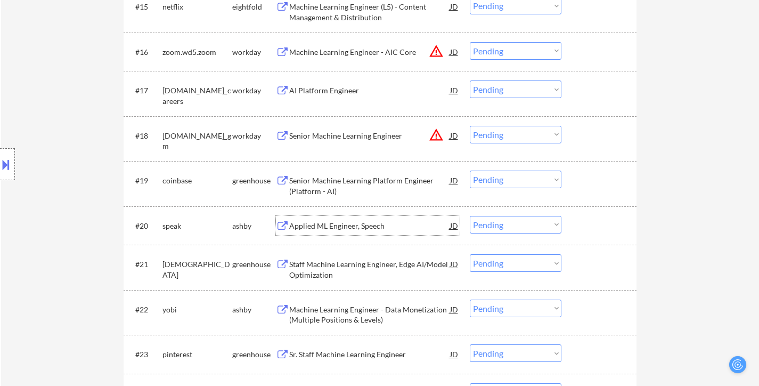
click at [329, 225] on div "Applied ML Engineer, Speech" at bounding box center [369, 226] width 161 height 11
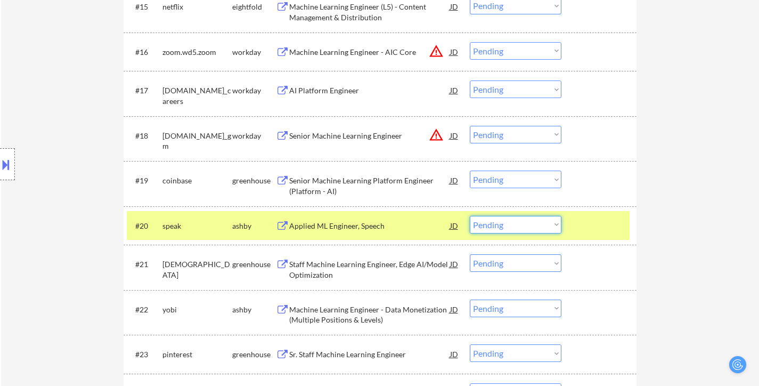
click at [530, 223] on select "Choose an option... Pending Applied Excluded (Questions) Excluded (Expired) Exc…" at bounding box center [516, 225] width 92 height 18
click at [470, 216] on select "Choose an option... Pending Applied Excluded (Questions) Excluded (Expired) Exc…" at bounding box center [516, 225] width 92 height 18
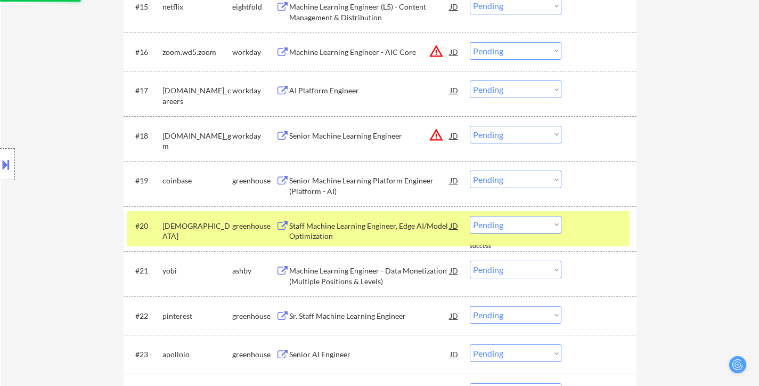
click at [591, 233] on div at bounding box center [600, 225] width 47 height 19
